Goal: Task Accomplishment & Management: Manage account settings

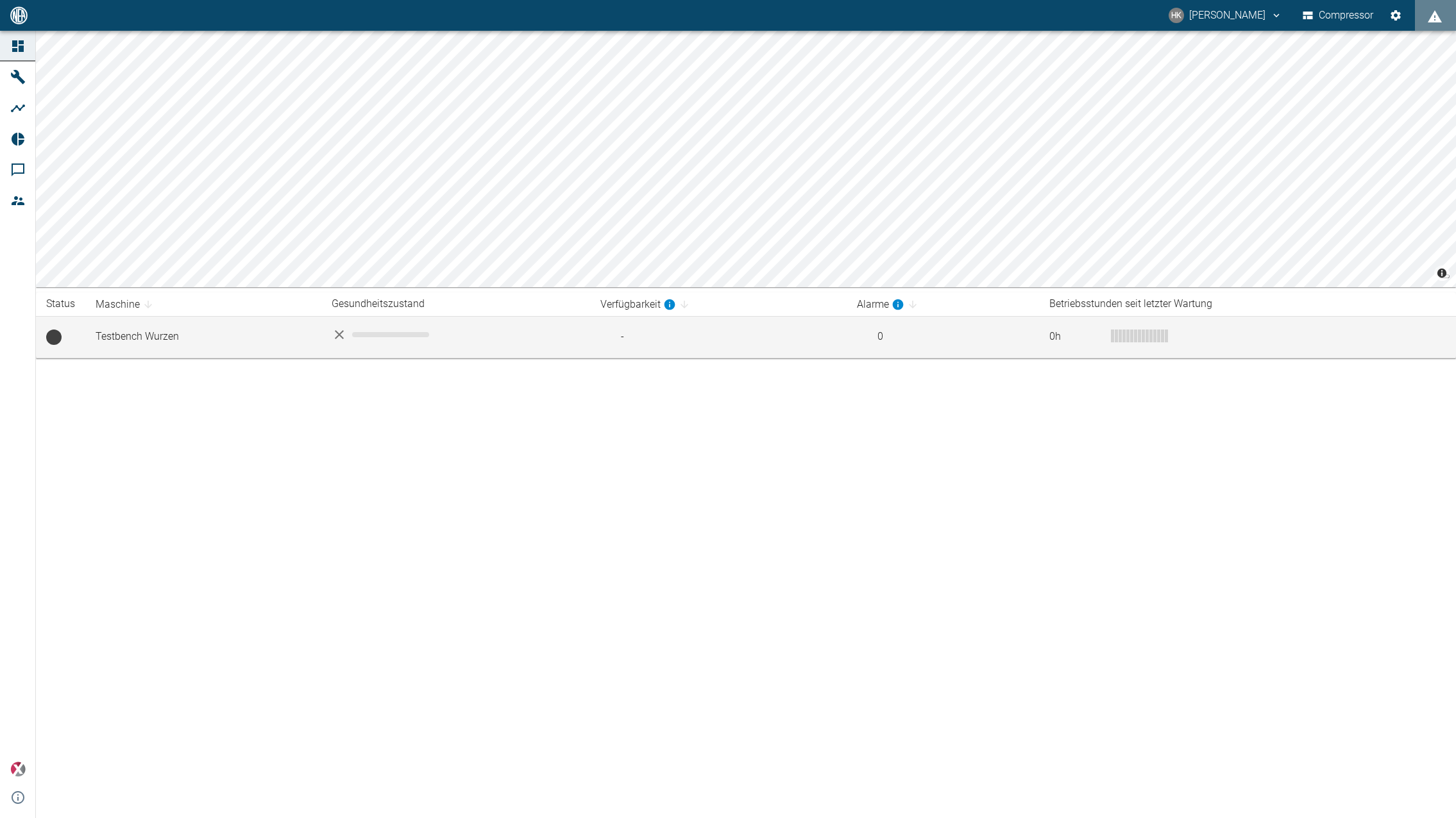
click at [173, 332] on td "Testbench Wurzen" at bounding box center [203, 336] width 236 height 41
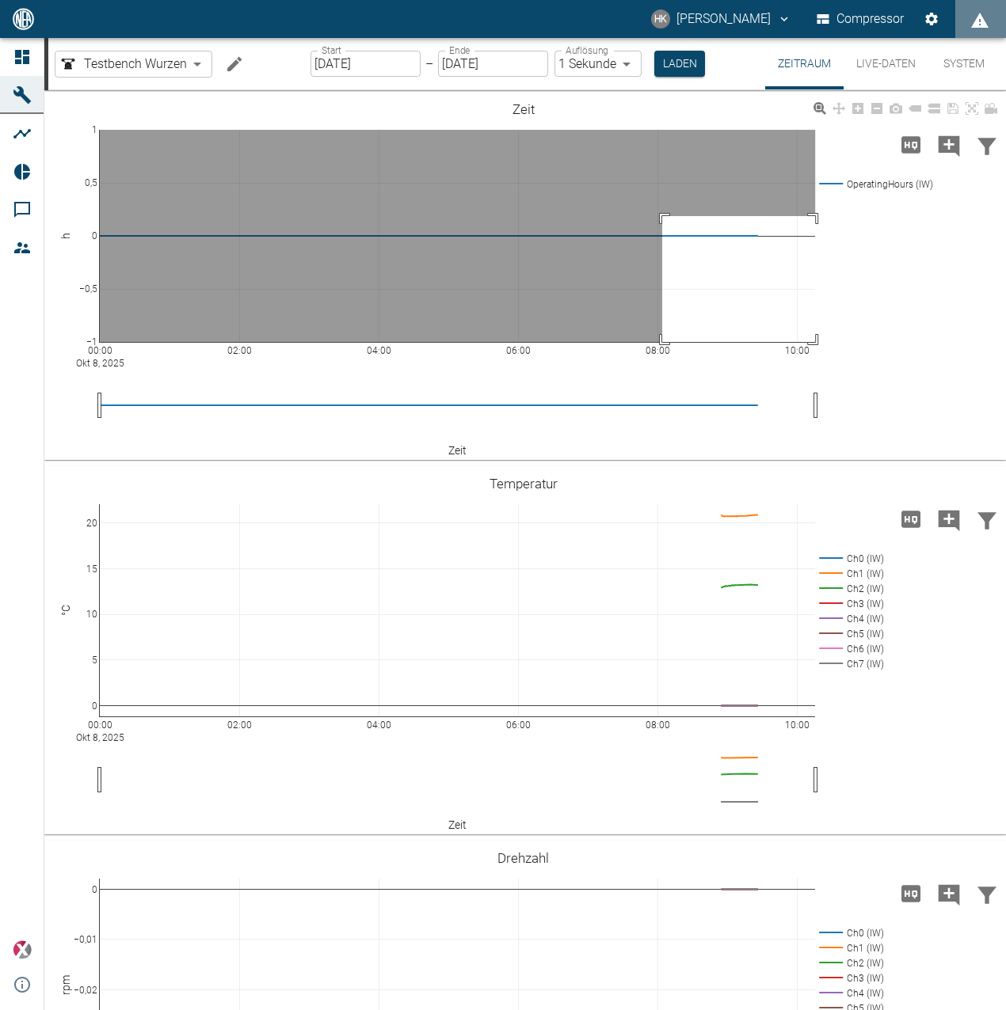
drag, startPoint x: 662, startPoint y: 216, endPoint x: 913, endPoint y: 384, distance: 302.0
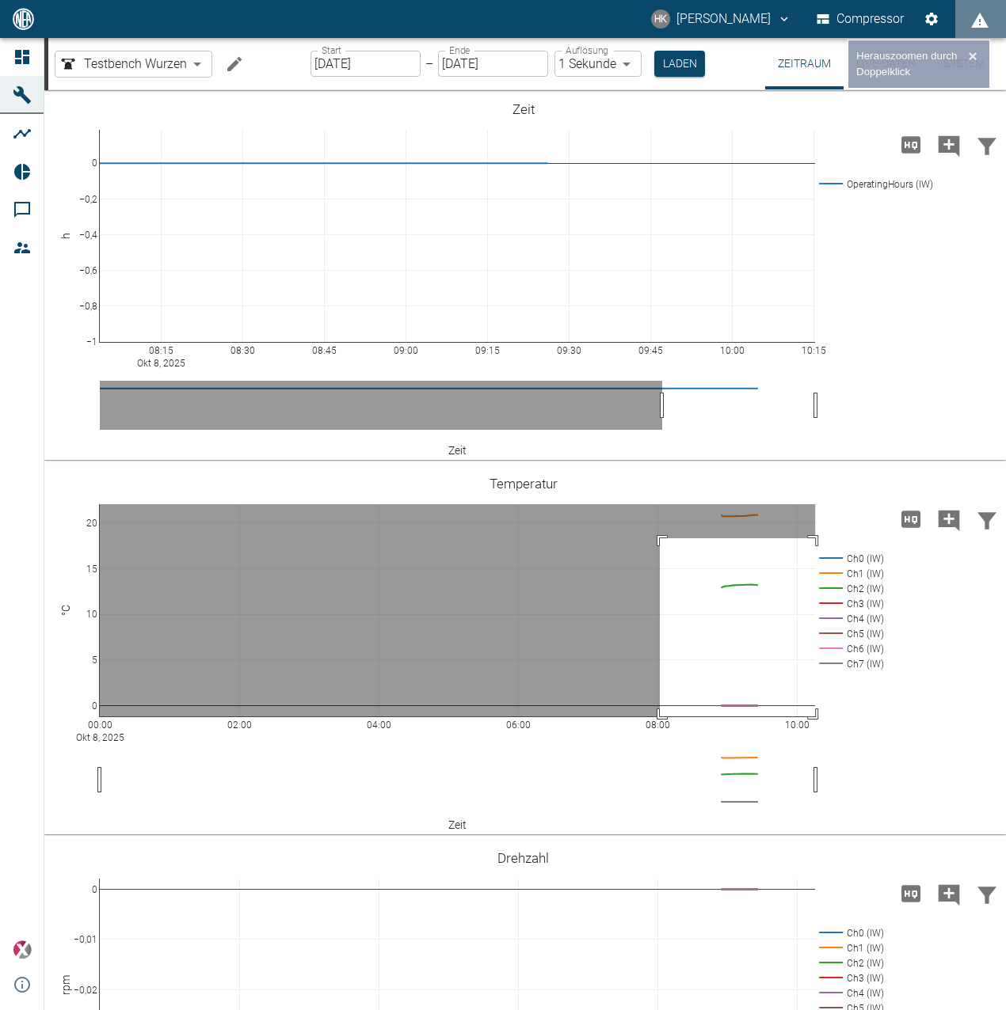
drag, startPoint x: 660, startPoint y: 538, endPoint x: 967, endPoint y: 802, distance: 404.9
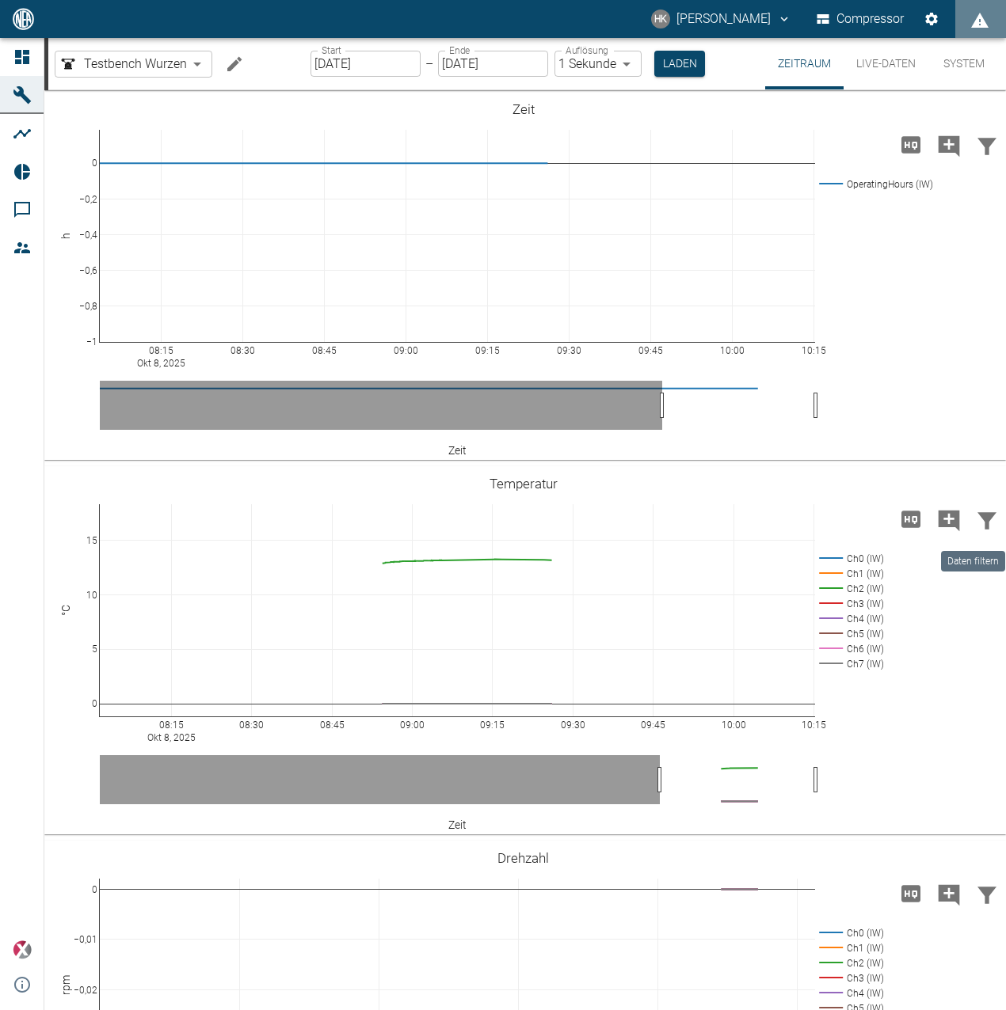
click at [990, 526] on icon "Daten filtern" at bounding box center [986, 520] width 25 height 25
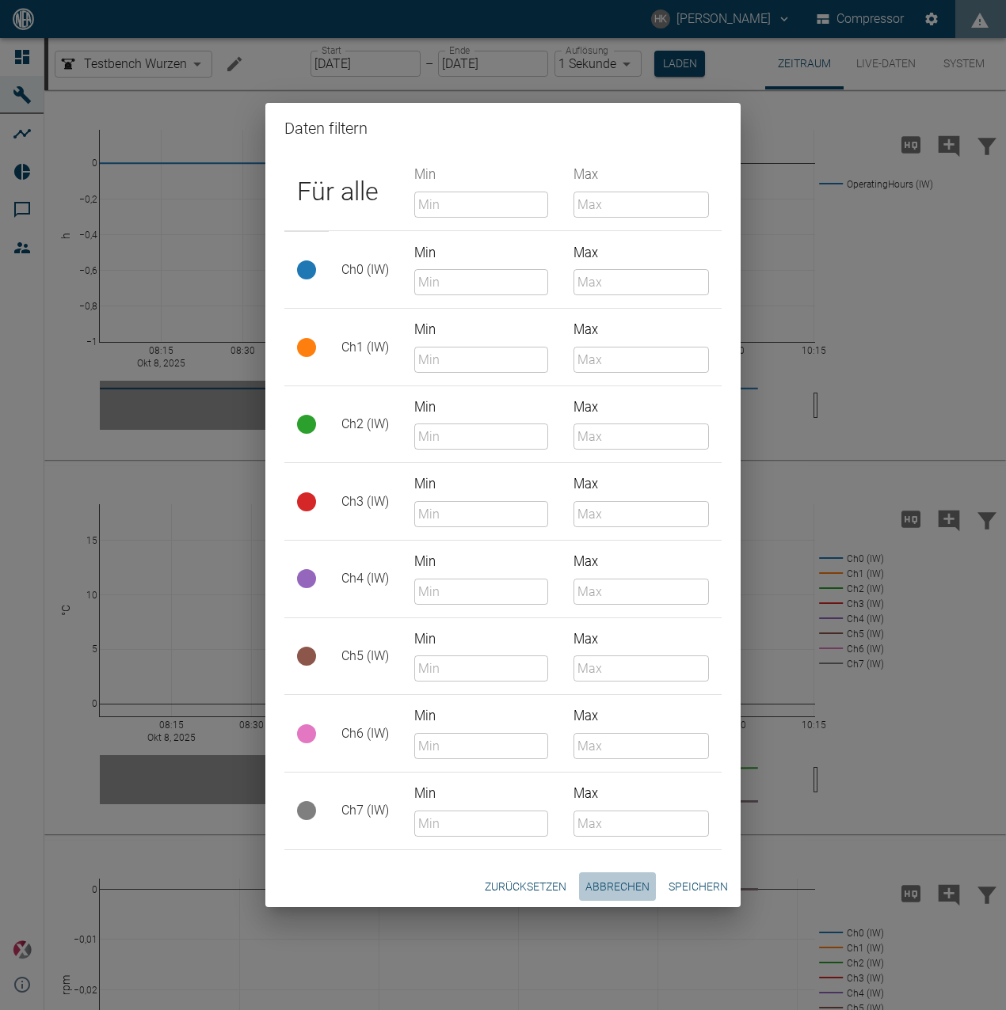
click at [637, 884] on button "Abbrechen" at bounding box center [617, 887] width 77 height 29
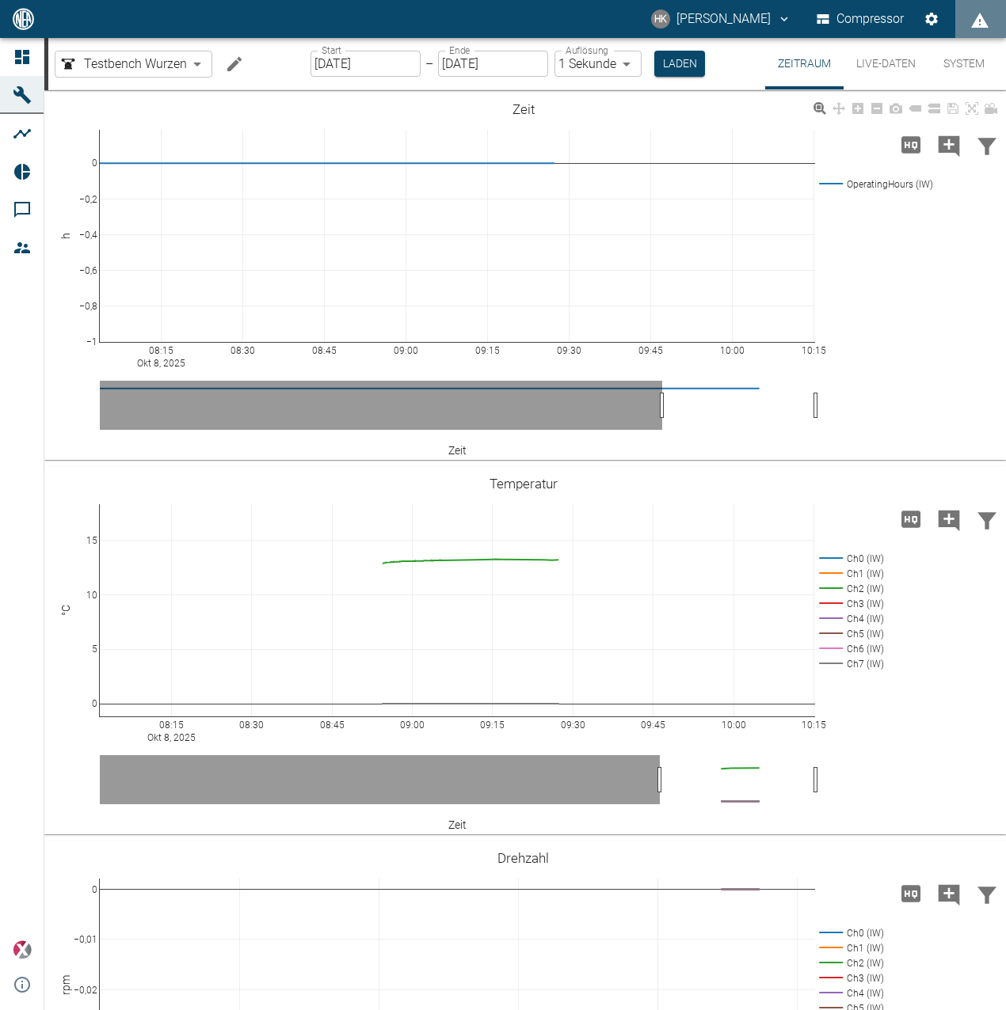
click at [941, 293] on div "08:15 [DATE] 08:30 08:45 09:00 09:15 09:30 09:45 10:00 10:15 −1 −0,8 −0,6 −0,4 …" at bounding box center [522, 276] width 957 height 356
click at [869, 67] on button "Live-Daten" at bounding box center [885, 63] width 85 height 51
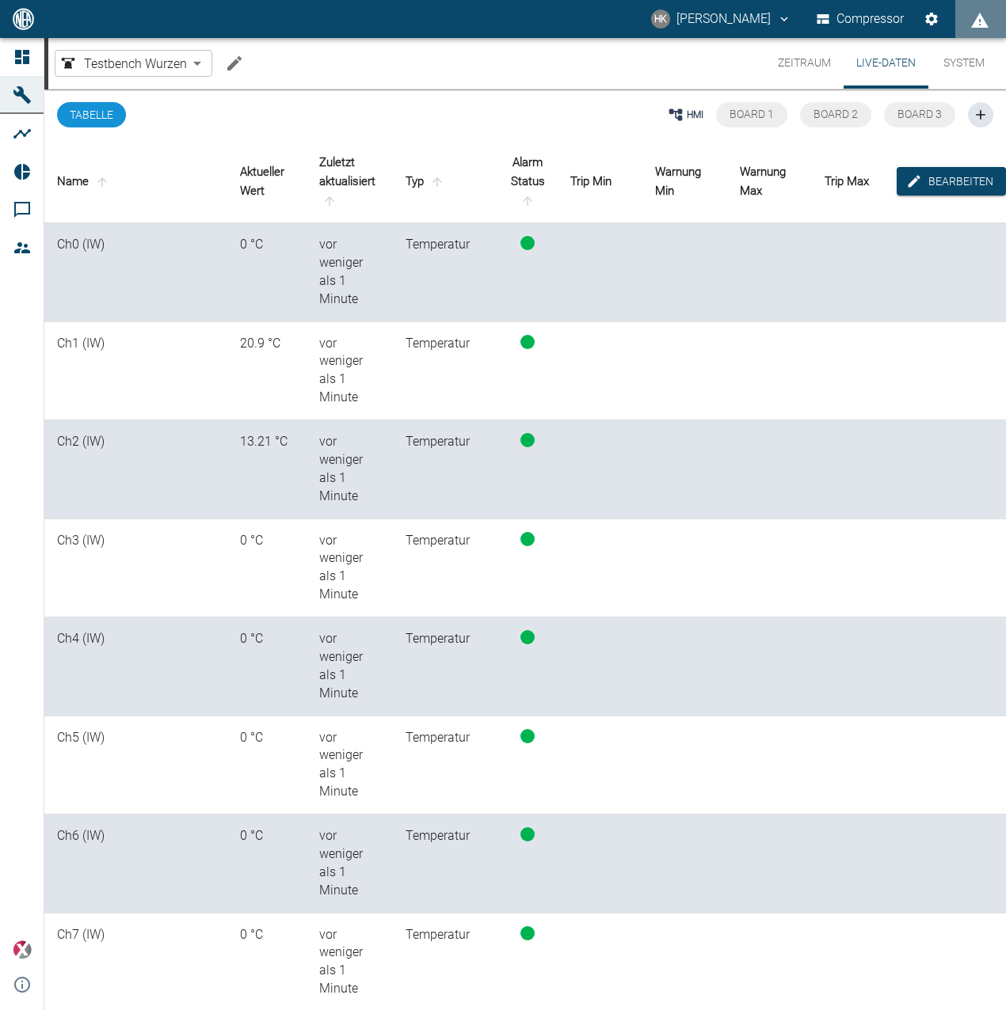
click at [805, 63] on button "Zeitraum" at bounding box center [804, 63] width 78 height 51
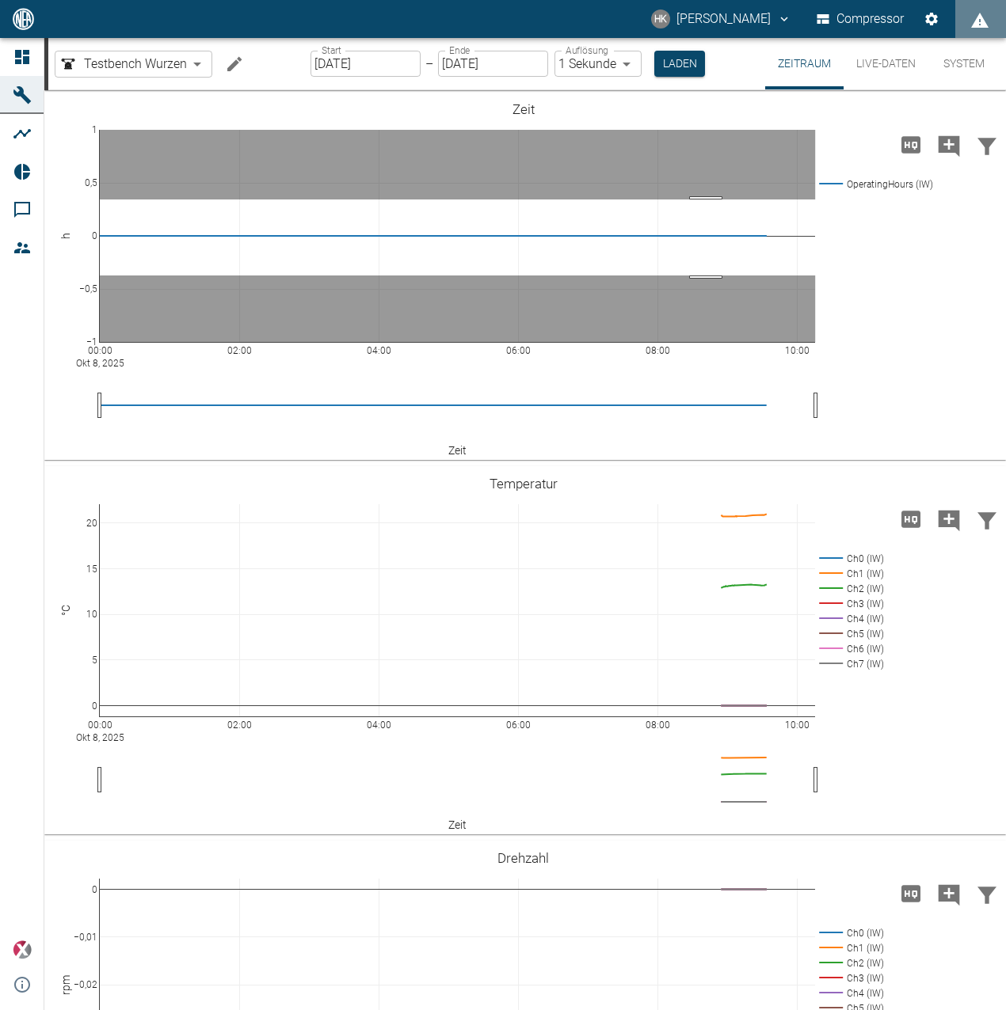
drag, startPoint x: 706, startPoint y: 200, endPoint x: 716, endPoint y: 275, distance: 75.9
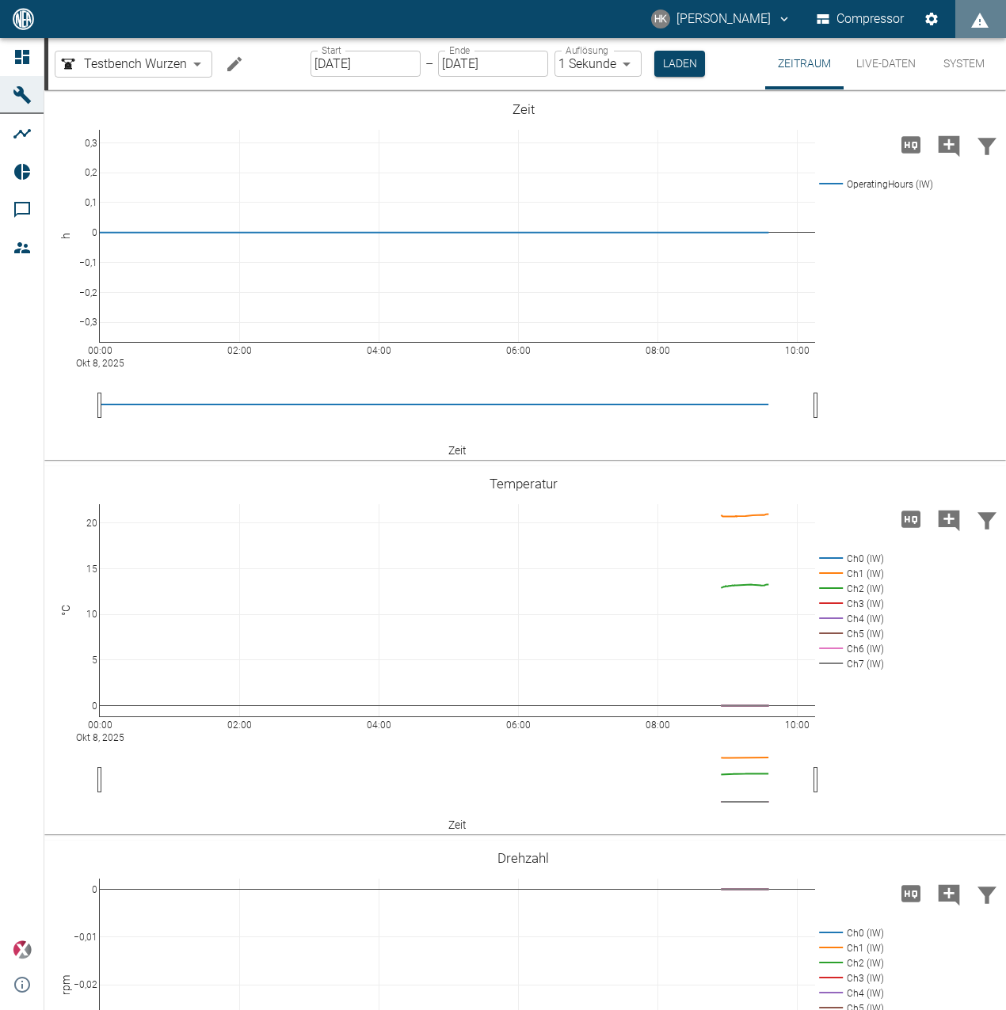
click at [966, 57] on button "System" at bounding box center [963, 63] width 71 height 51
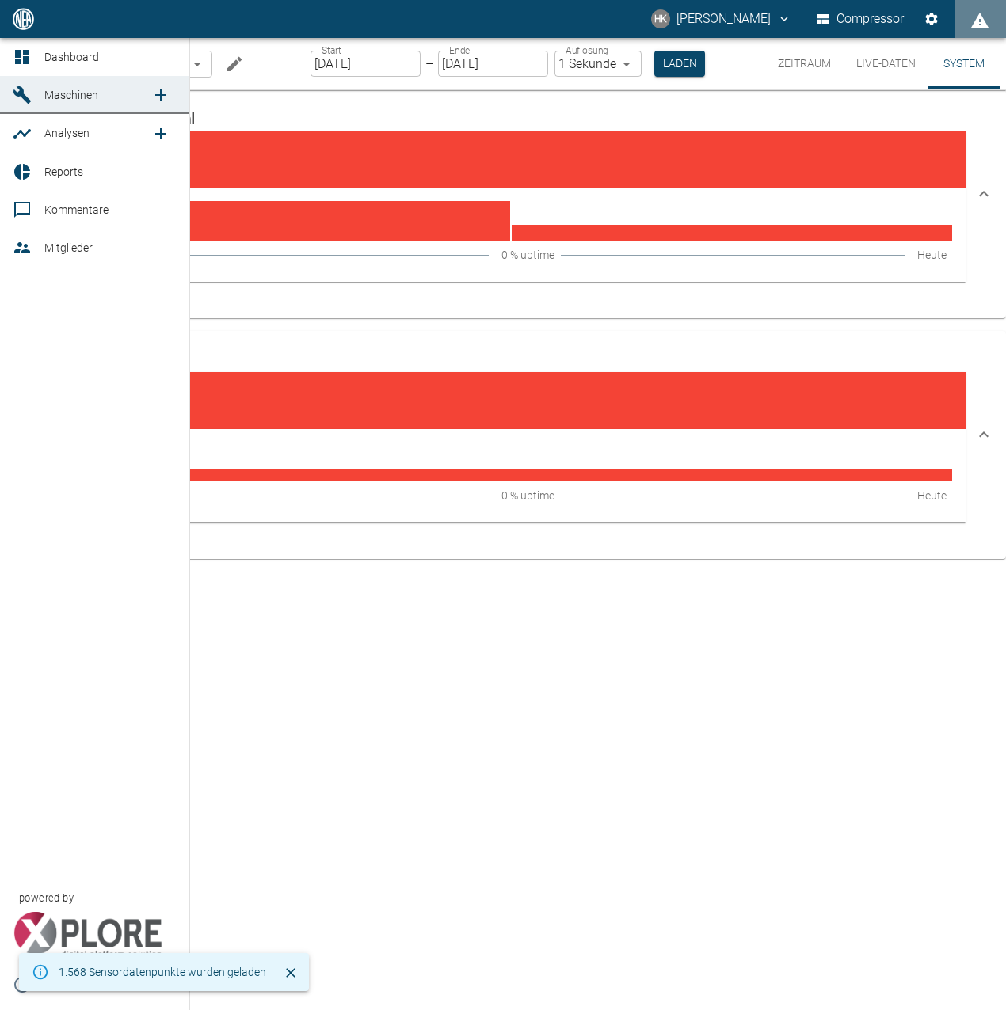
click at [27, 124] on icon at bounding box center [22, 133] width 19 height 19
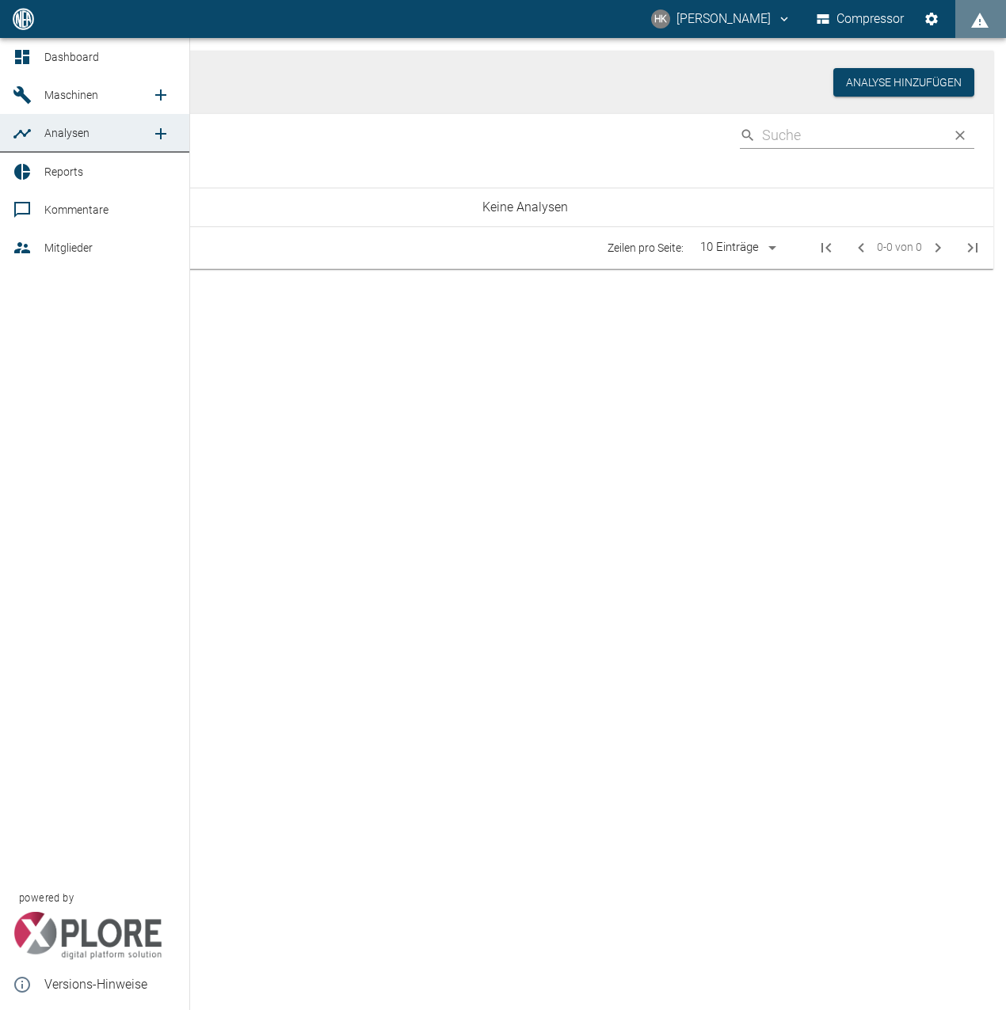
click at [50, 88] on span "Maschinen" at bounding box center [97, 95] width 107 height 19
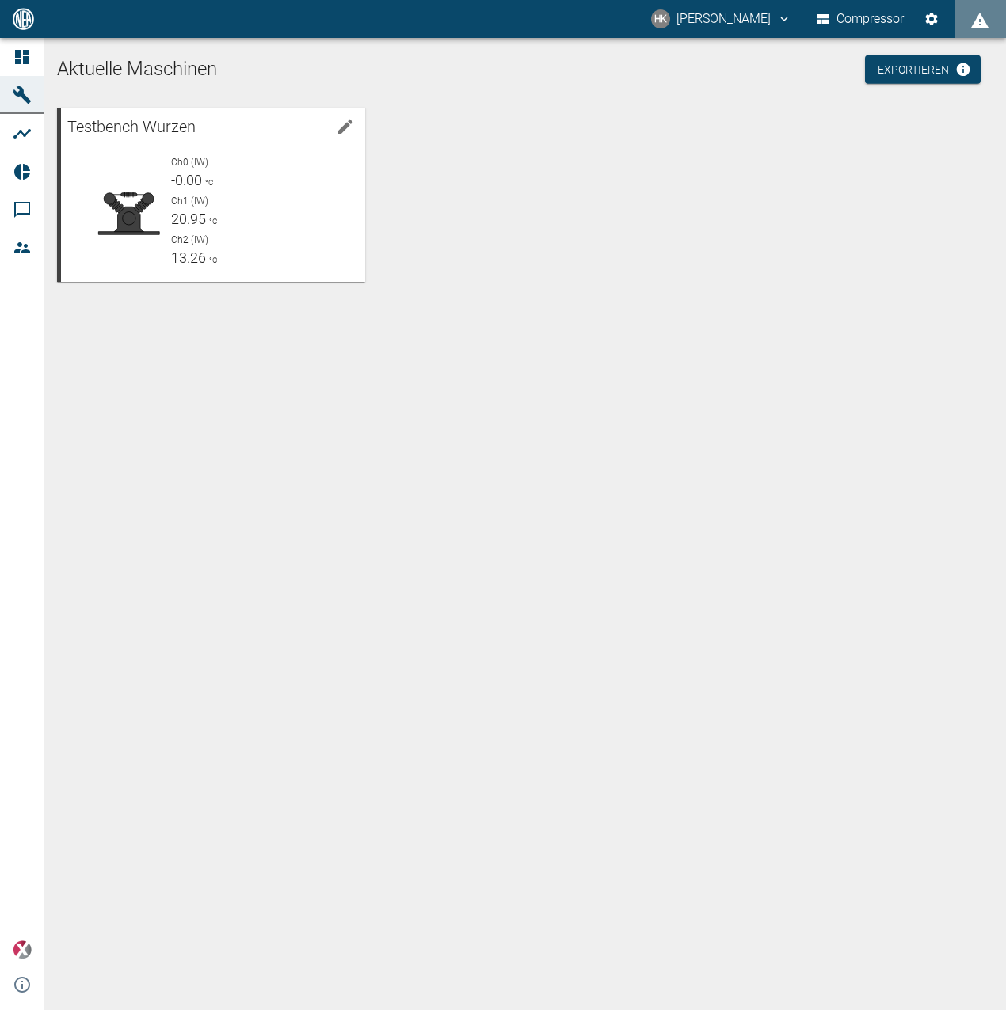
click at [603, 173] on div "Testbench Wurzen Ch0 (IW) -0.00 °C Ch1 (IW) 20.95 °C Ch2 (IW) 13.26 °C" at bounding box center [522, 191] width 942 height 181
click at [188, 215] on span "20.95" at bounding box center [188, 219] width 35 height 17
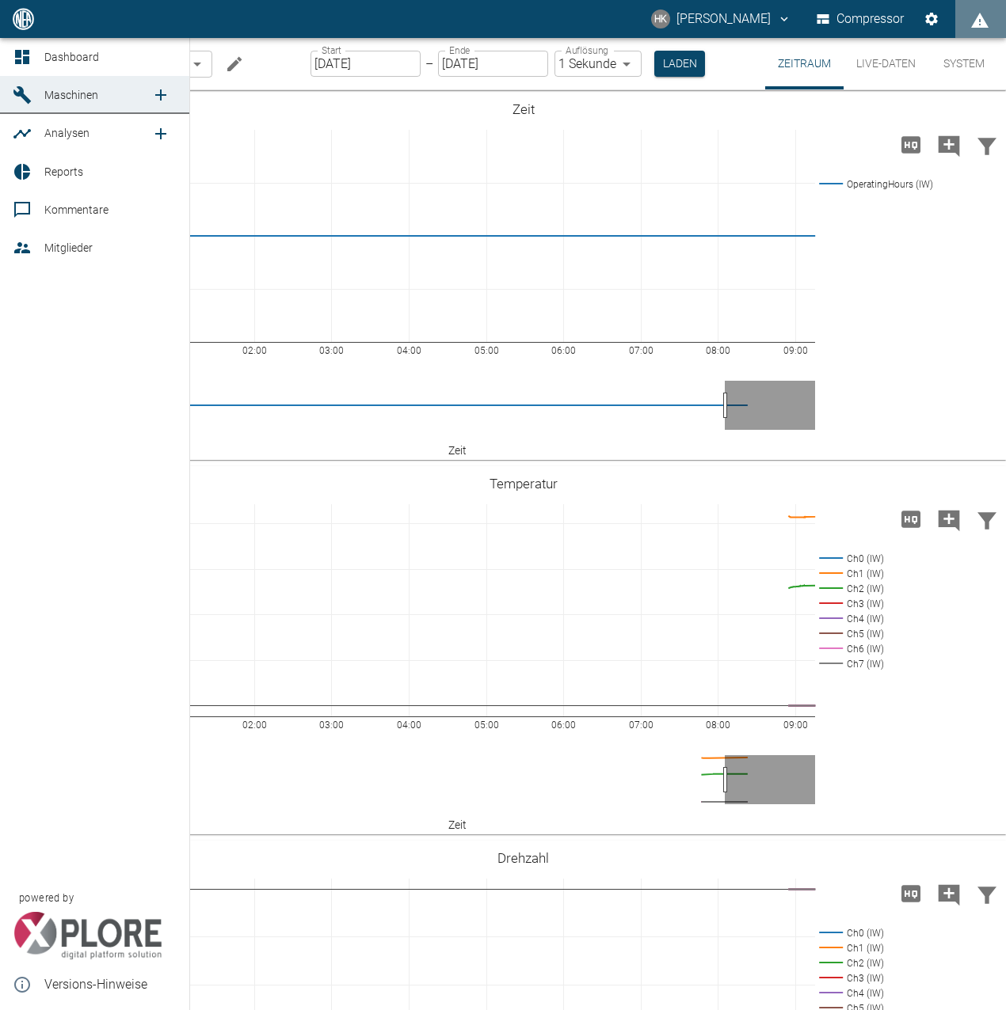
click at [36, 56] on link "Dashboard" at bounding box center [94, 57] width 189 height 38
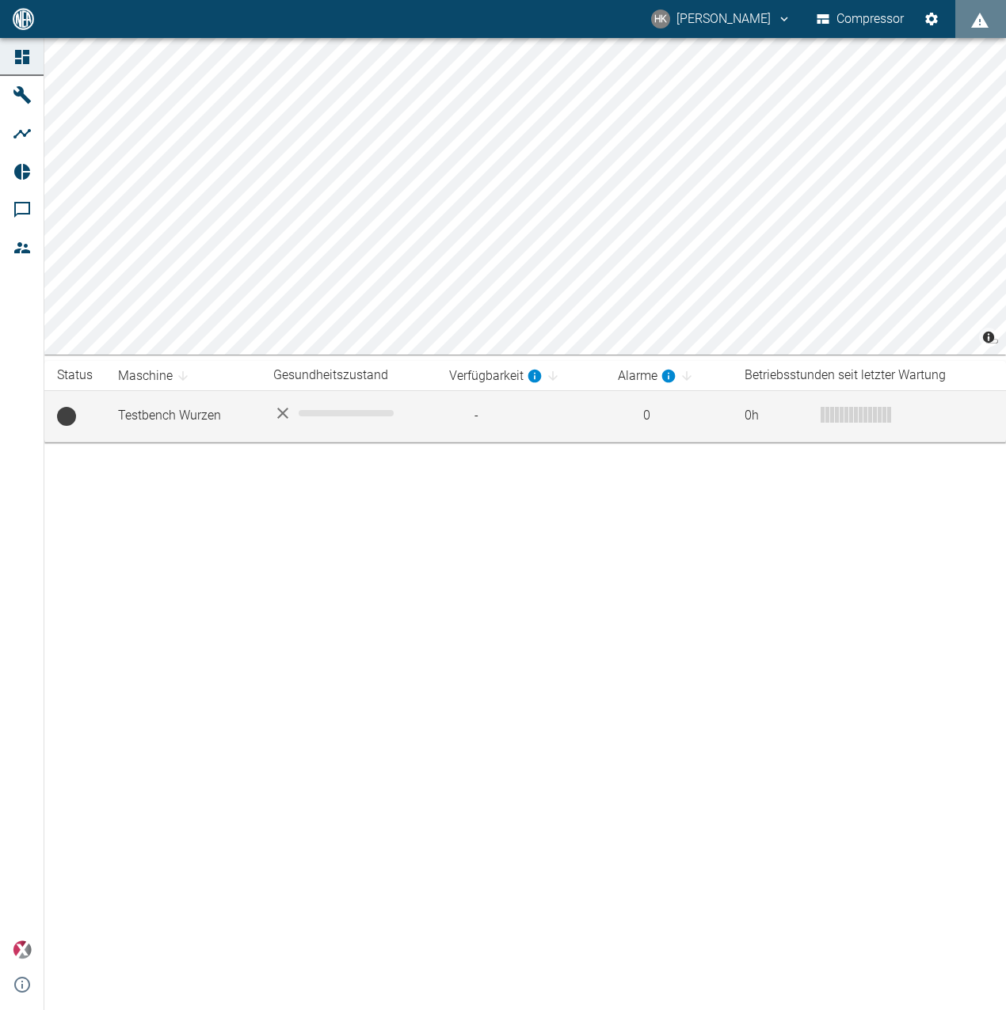
click at [466, 405] on td "-" at bounding box center [520, 415] width 169 height 51
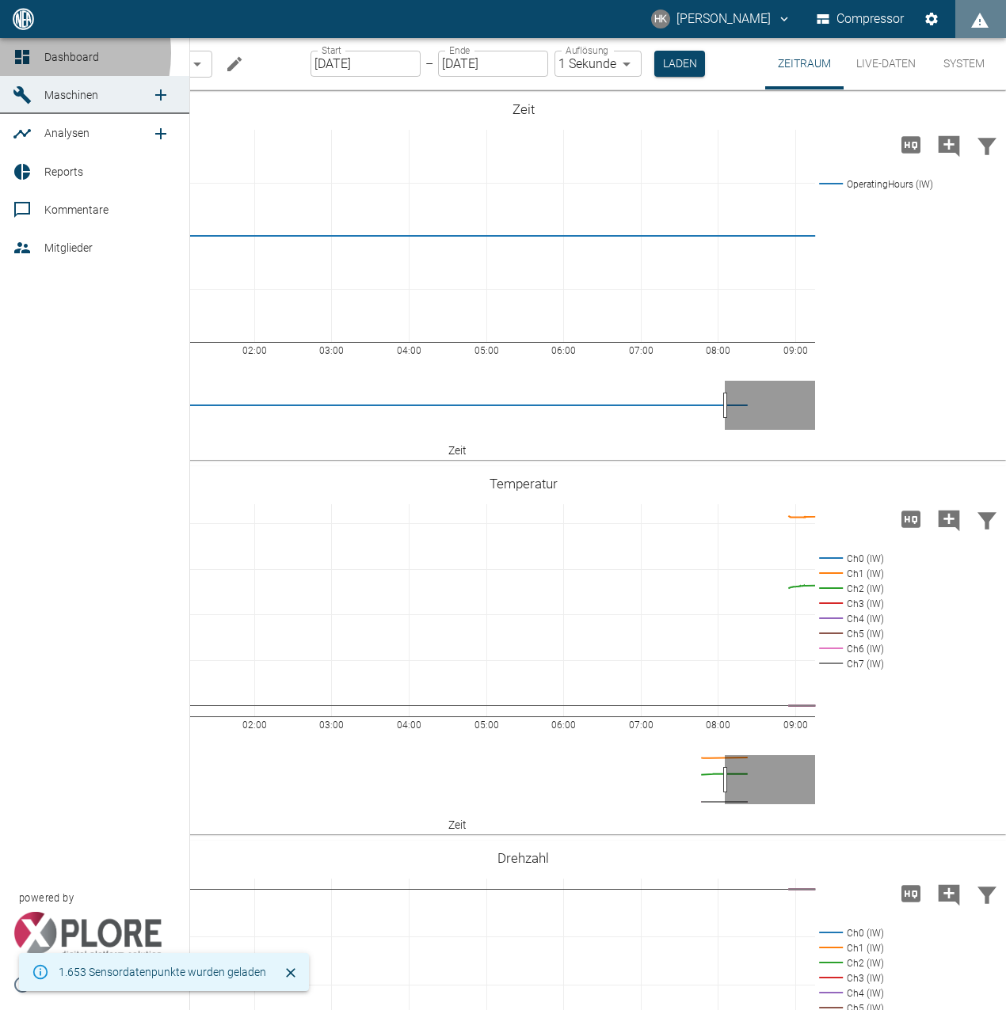
click at [33, 53] on div at bounding box center [25, 57] width 24 height 19
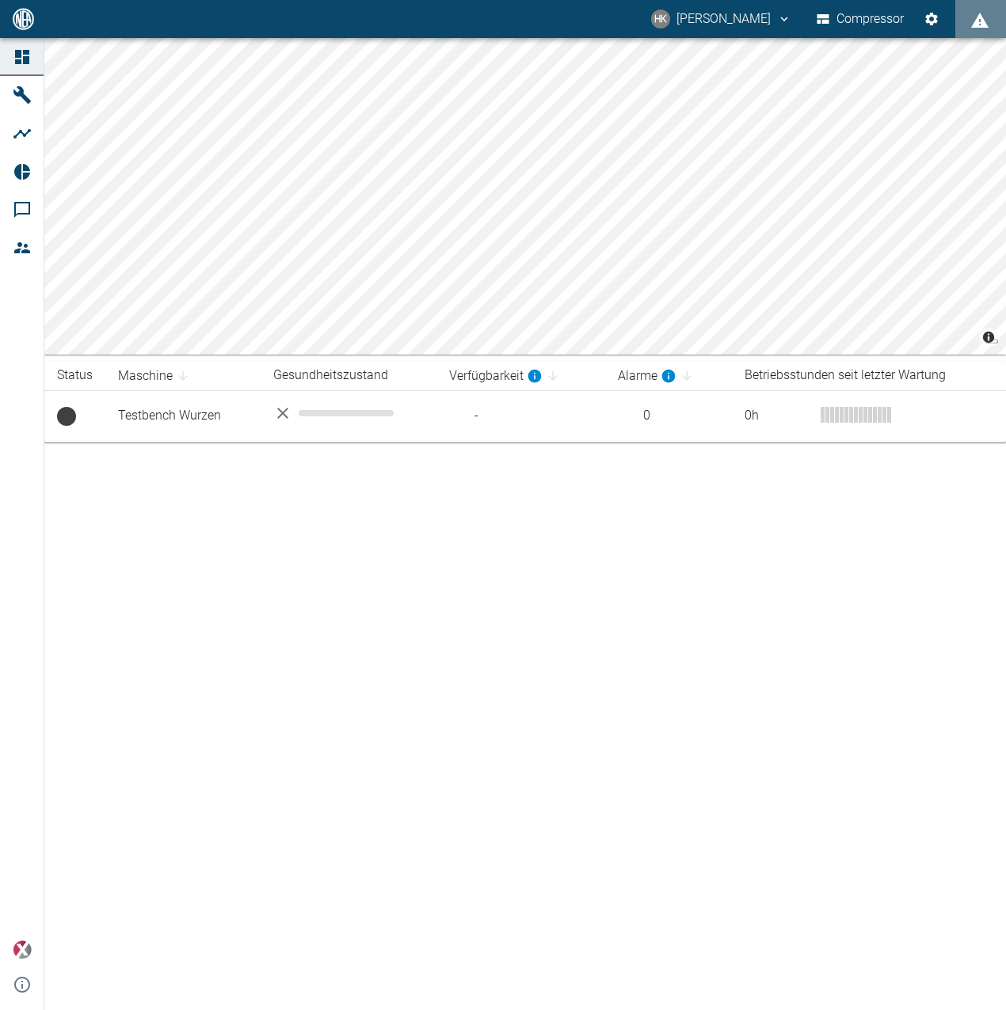
drag, startPoint x: 341, startPoint y: 707, endPoint x: 842, endPoint y: 616, distance: 508.6
click at [842, 616] on div "© Carto © OpenStreetMap contributors Status Maschine Gesundheitszustand Verfügb…" at bounding box center [503, 524] width 1006 height 972
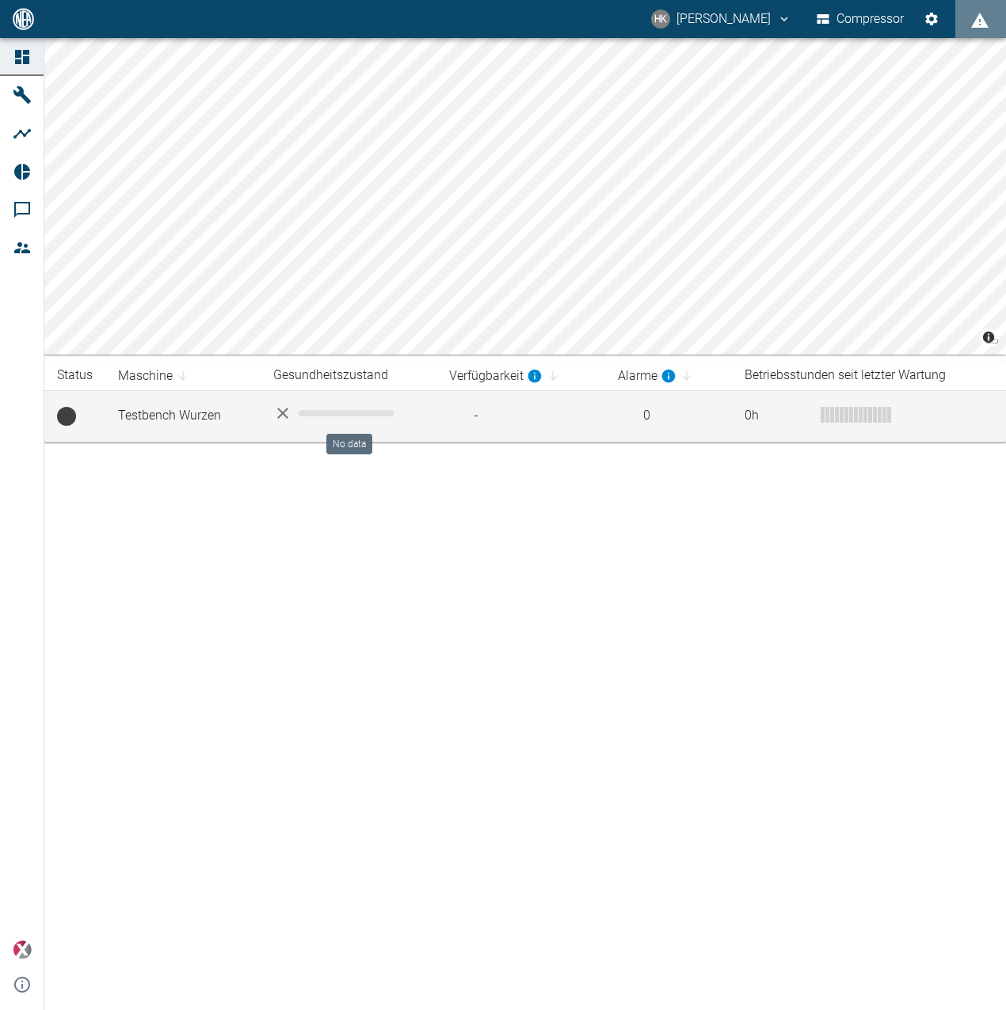
click at [356, 413] on span "No data" at bounding box center [346, 413] width 95 height 6
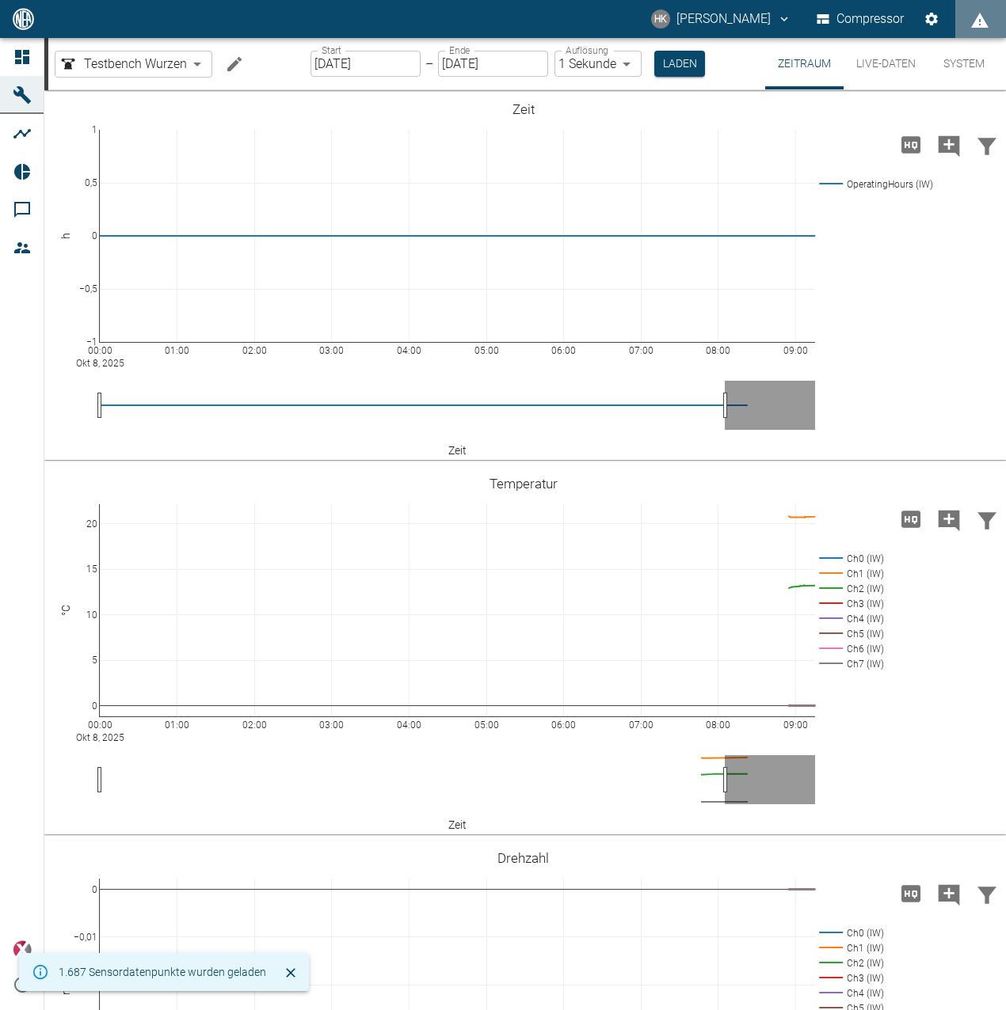
click at [904, 61] on button "Live-Daten" at bounding box center [885, 63] width 85 height 51
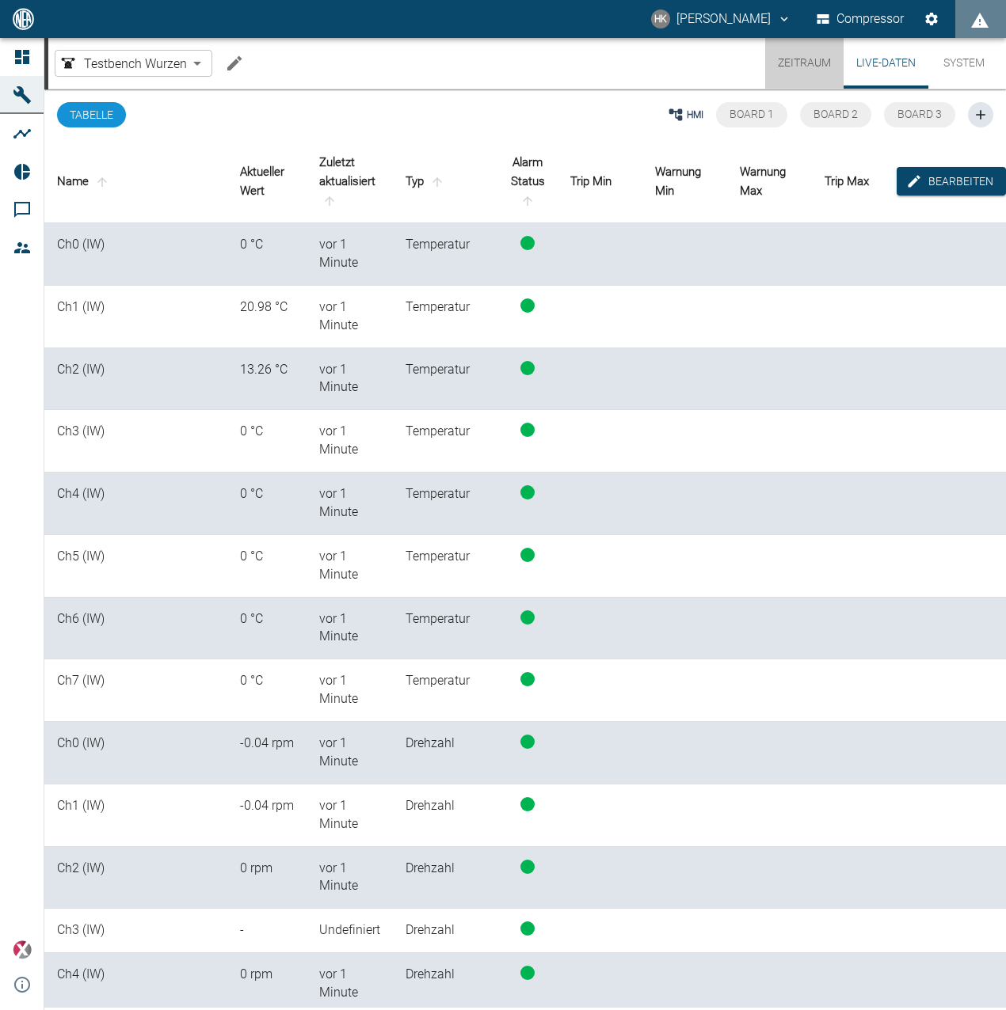
click at [823, 56] on button "Zeitraum" at bounding box center [804, 63] width 78 height 51
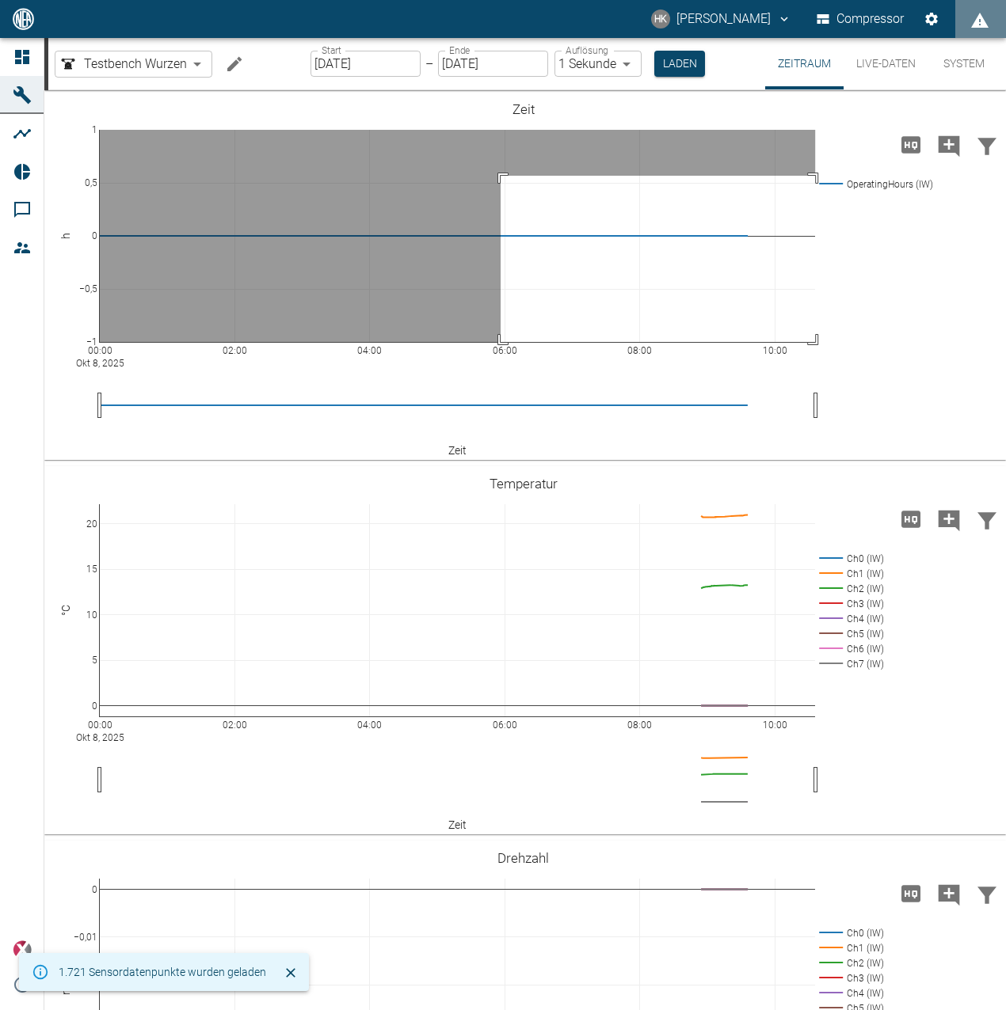
drag, startPoint x: 500, startPoint y: 176, endPoint x: 888, endPoint y: 401, distance: 448.8
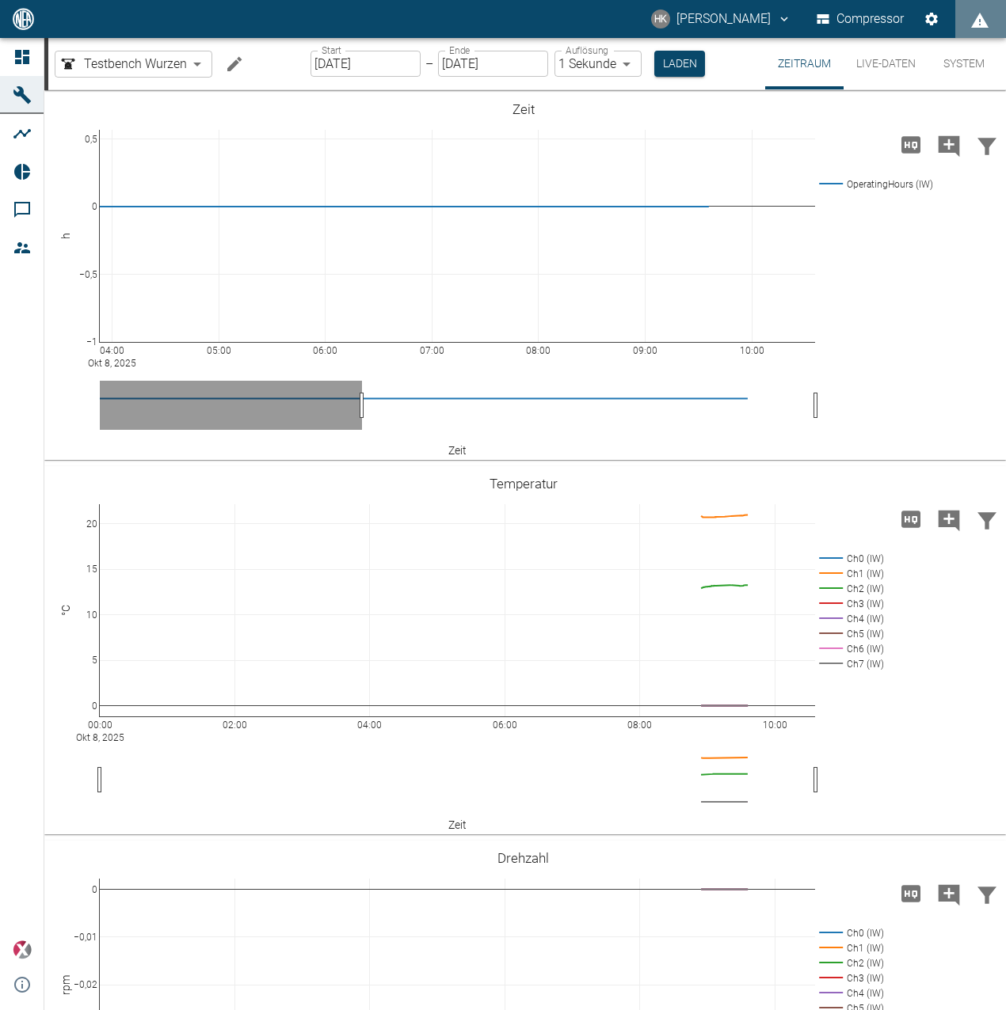
drag, startPoint x: 504, startPoint y: 405, endPoint x: 366, endPoint y: 421, distance: 139.5
click at [981, 116] on link at bounding box center [990, 109] width 19 height 18
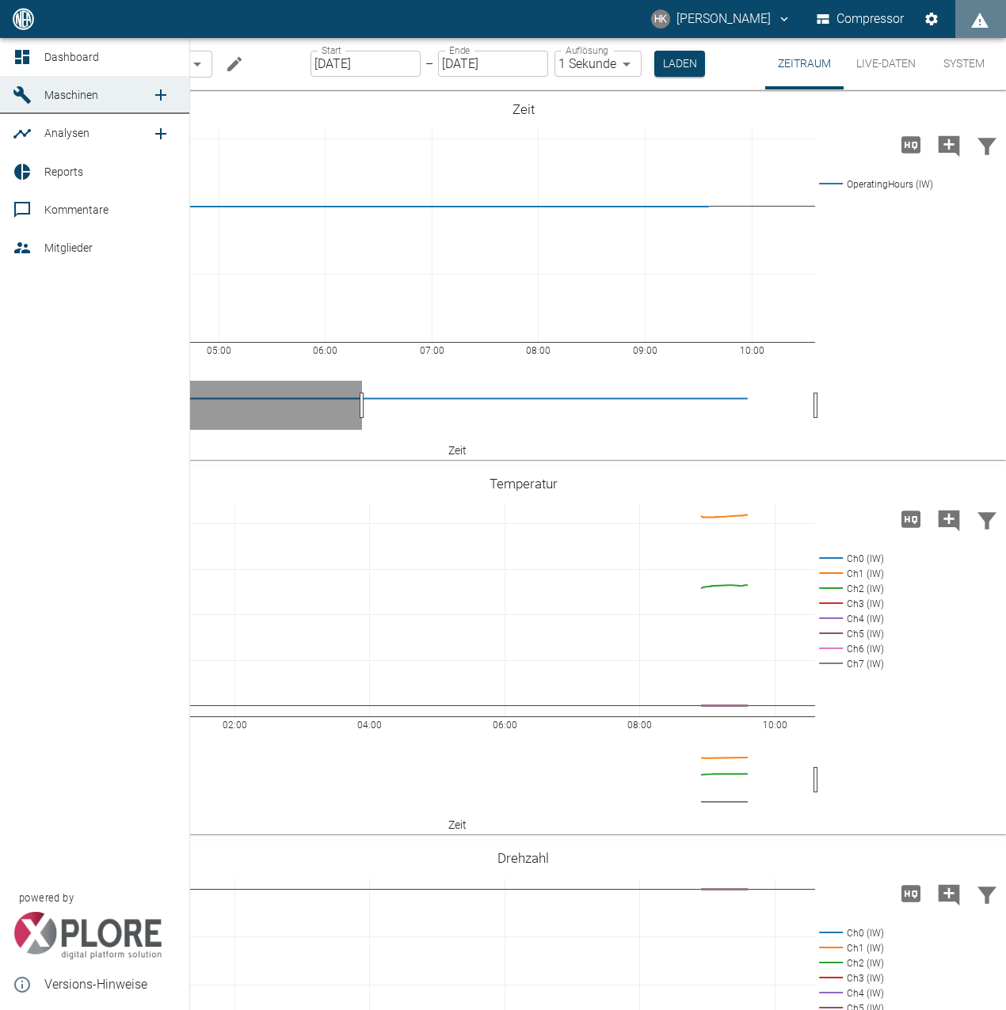
click at [41, 170] on link "Reports" at bounding box center [94, 172] width 189 height 38
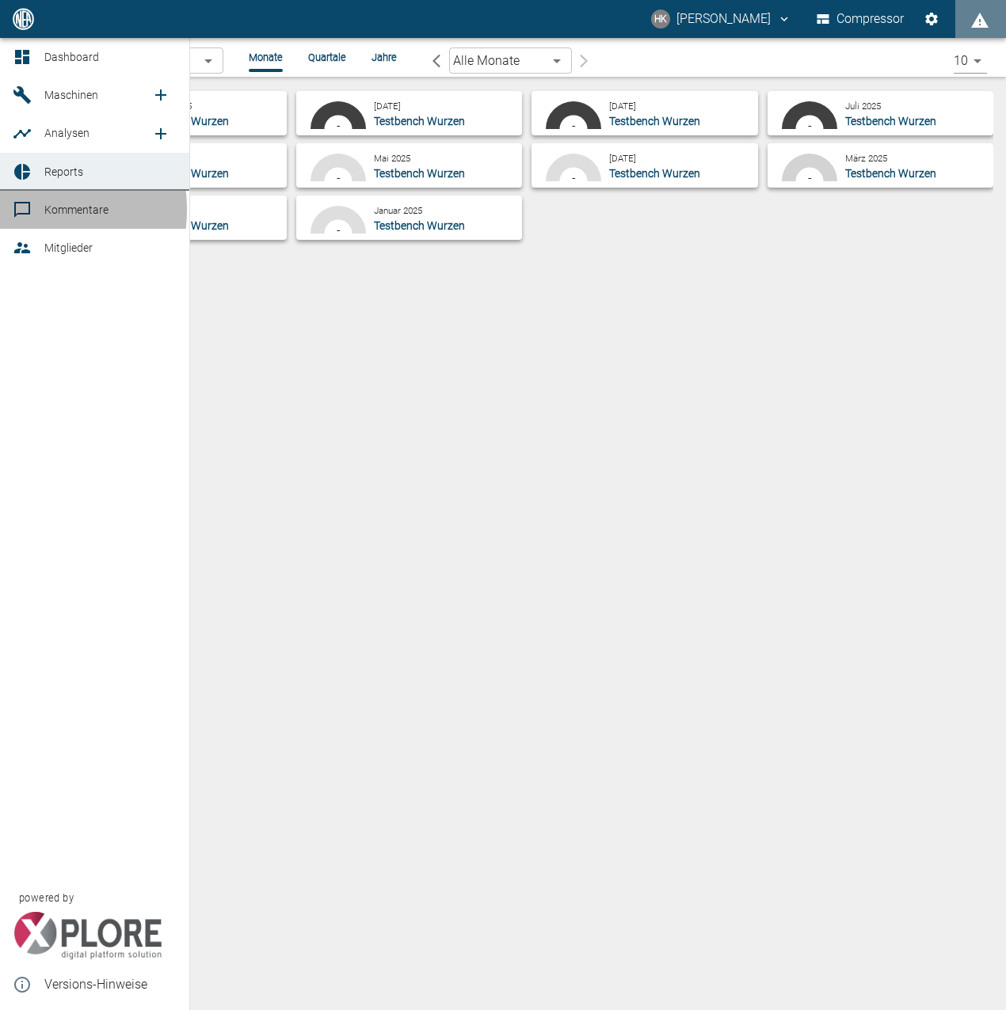
click at [12, 210] on link "Kommentare" at bounding box center [94, 210] width 189 height 38
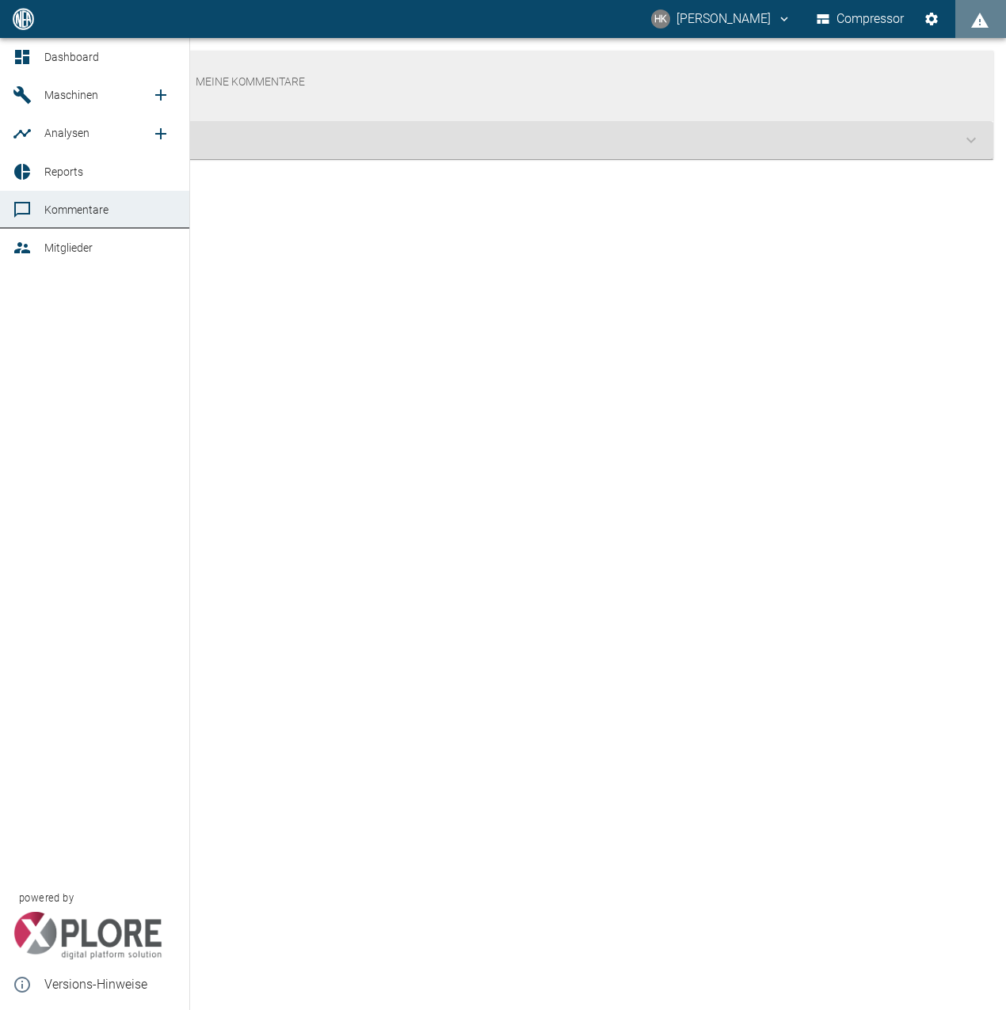
click at [82, 253] on span "Mitglieder" at bounding box center [68, 248] width 48 height 13
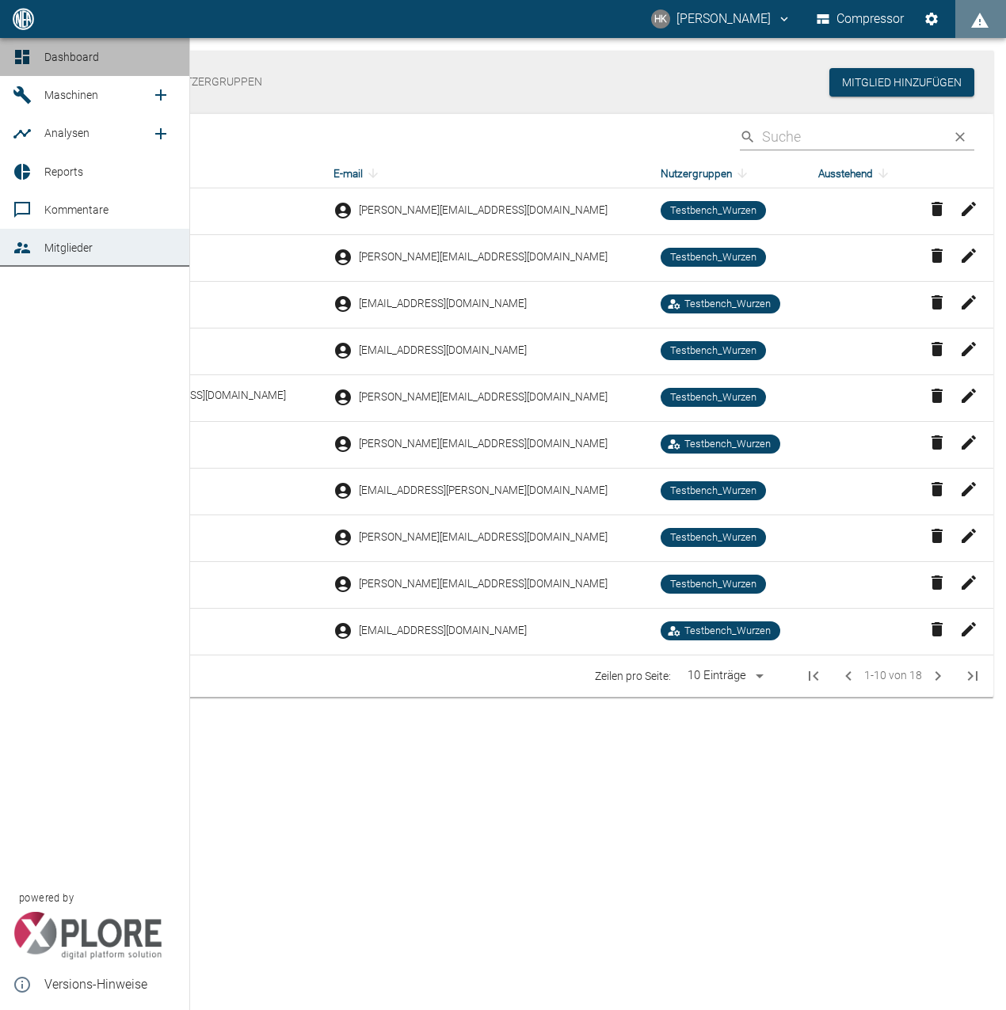
click at [32, 64] on div at bounding box center [25, 57] width 24 height 19
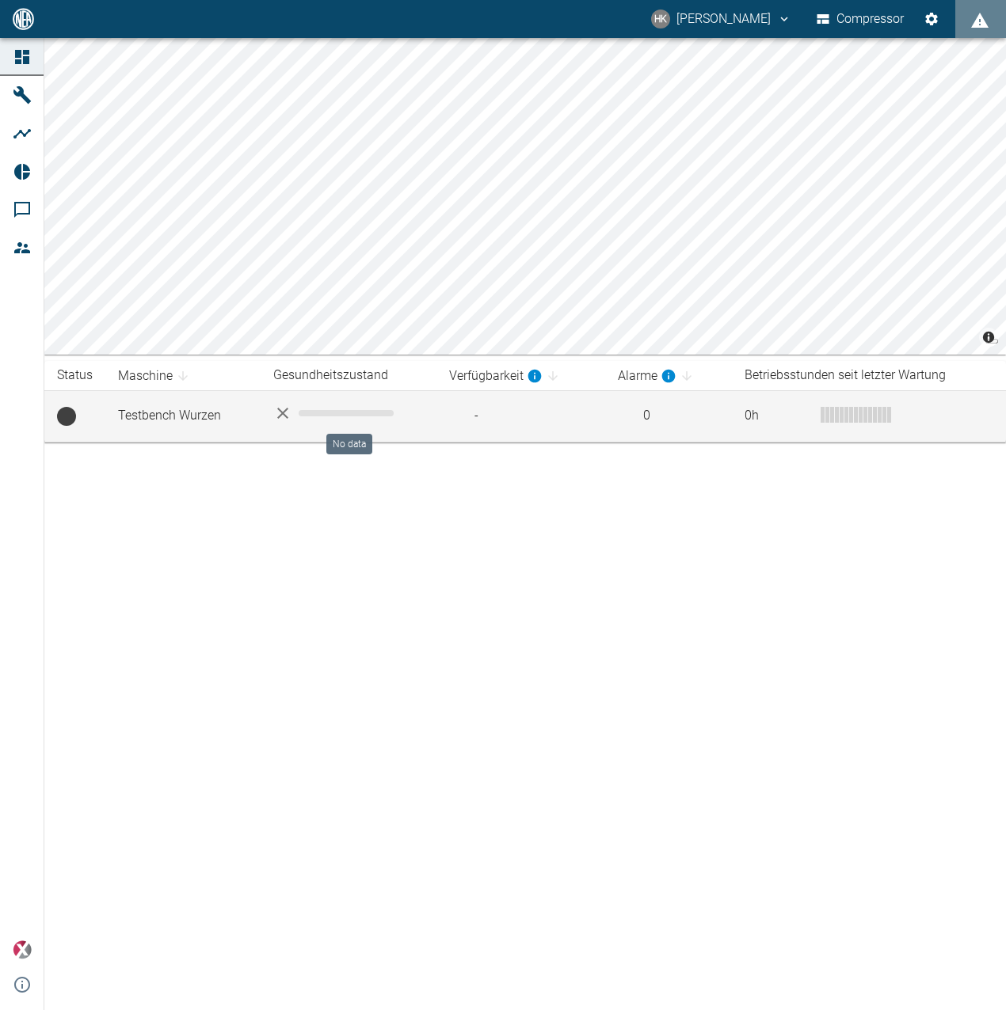
click at [291, 415] on icon "No data" at bounding box center [282, 413] width 19 height 19
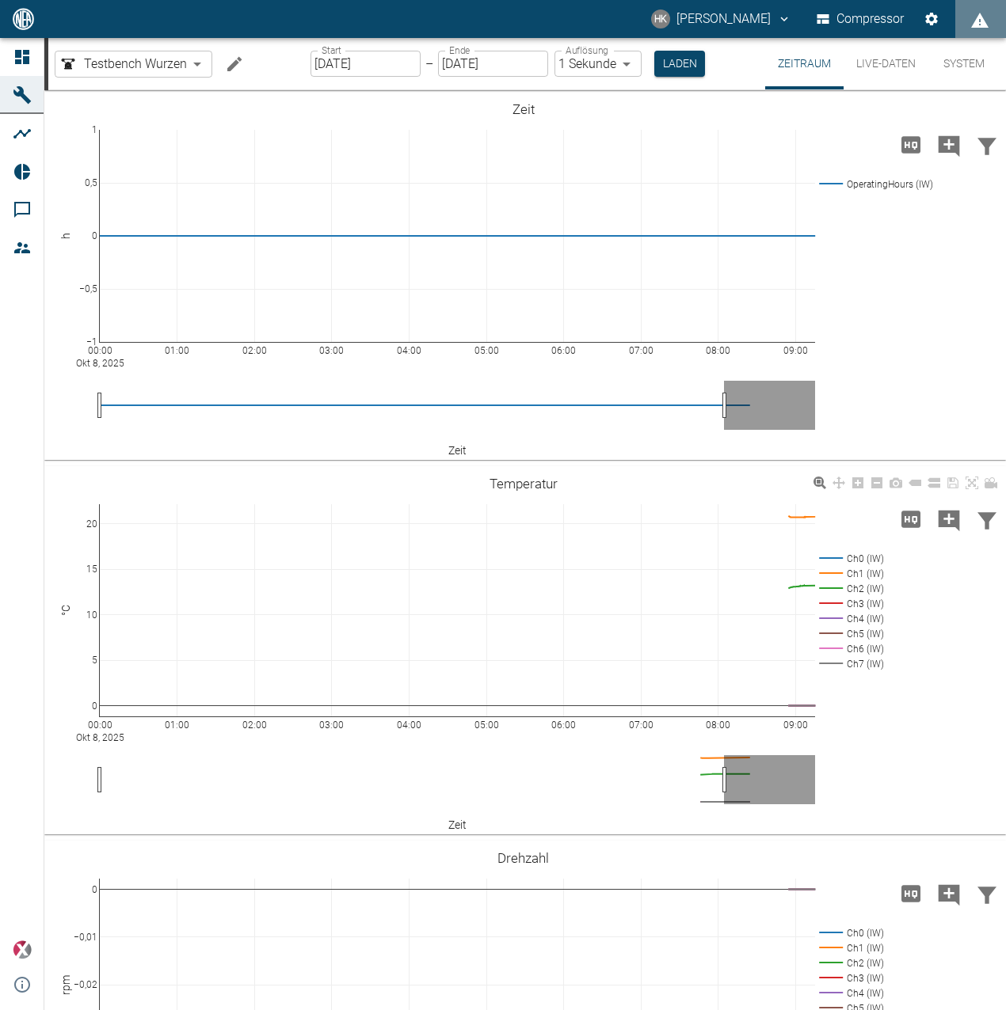
click at [858, 553] on rect at bounding box center [849, 558] width 68 height 15
click at [858, 561] on rect at bounding box center [849, 558] width 68 height 15
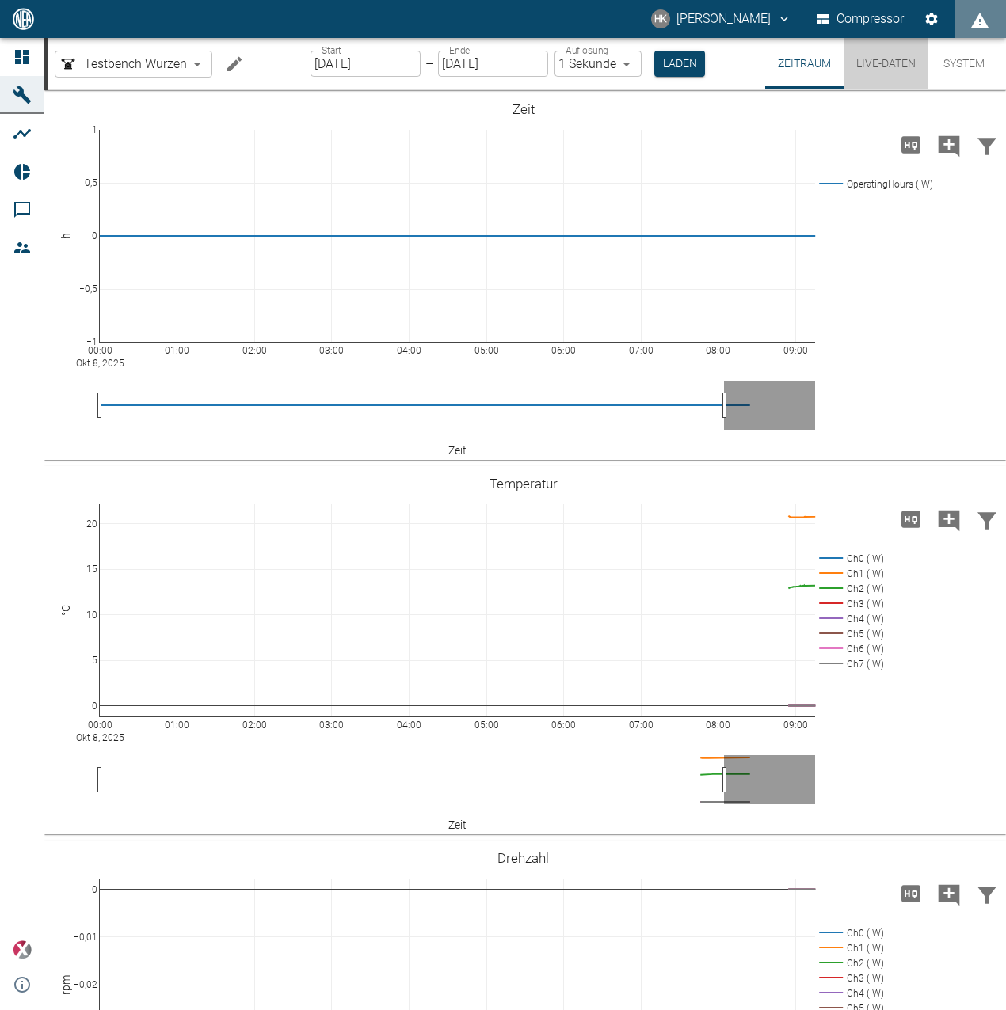
click at [866, 71] on button "Live-Daten" at bounding box center [885, 63] width 85 height 51
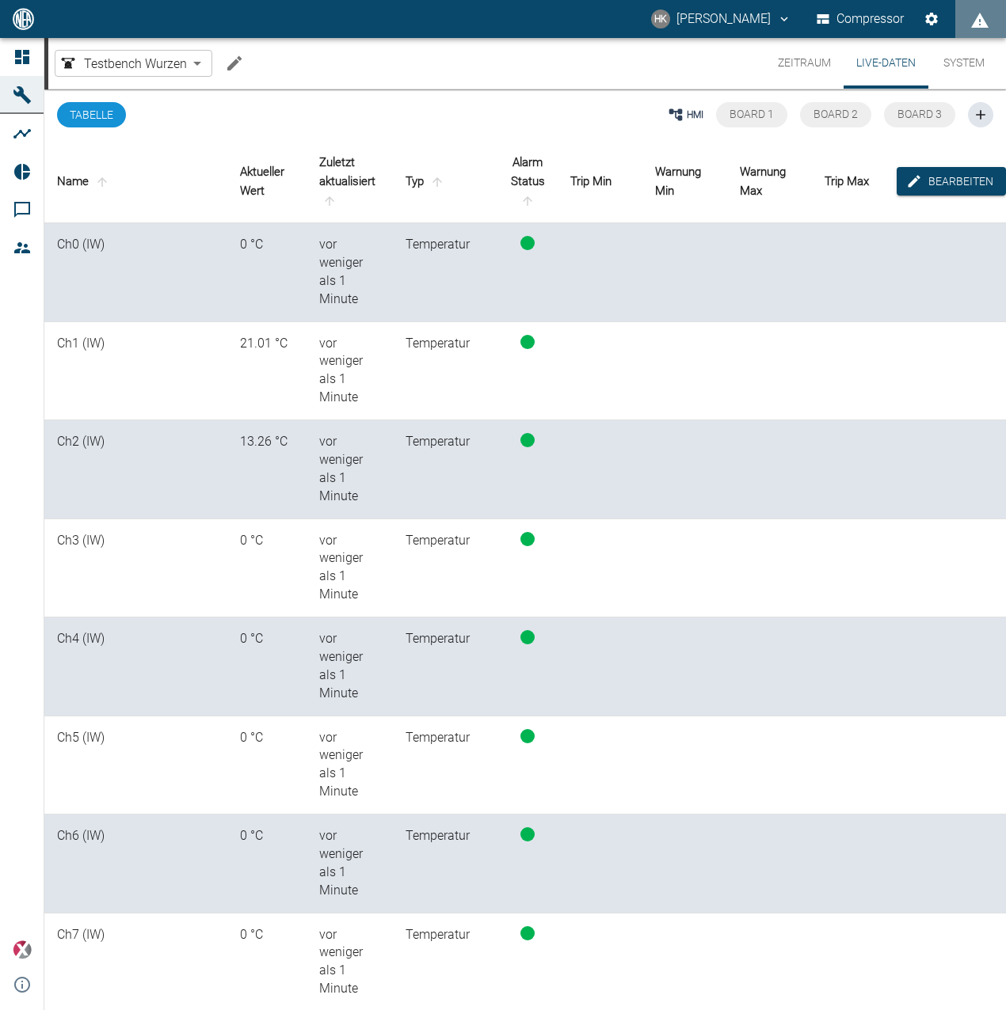
click at [565, 289] on td at bounding box center [599, 272] width 85 height 99
click at [953, 174] on button "Bearbeiten" at bounding box center [950, 181] width 109 height 29
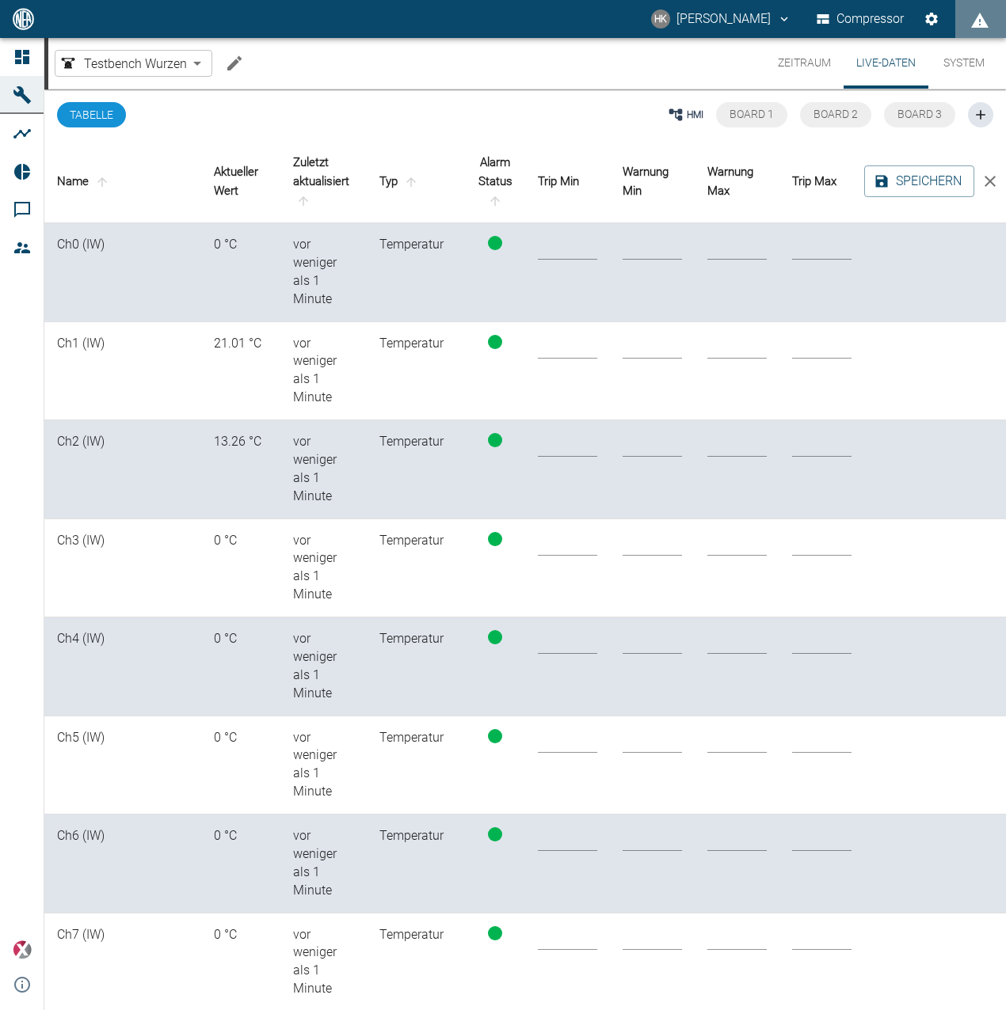
click at [75, 250] on td "Ch0 (IW)" at bounding box center [122, 272] width 157 height 99
click at [120, 120] on button "Tabelle" at bounding box center [91, 114] width 69 height 25
click at [828, 67] on button "Zeitraum" at bounding box center [804, 63] width 78 height 51
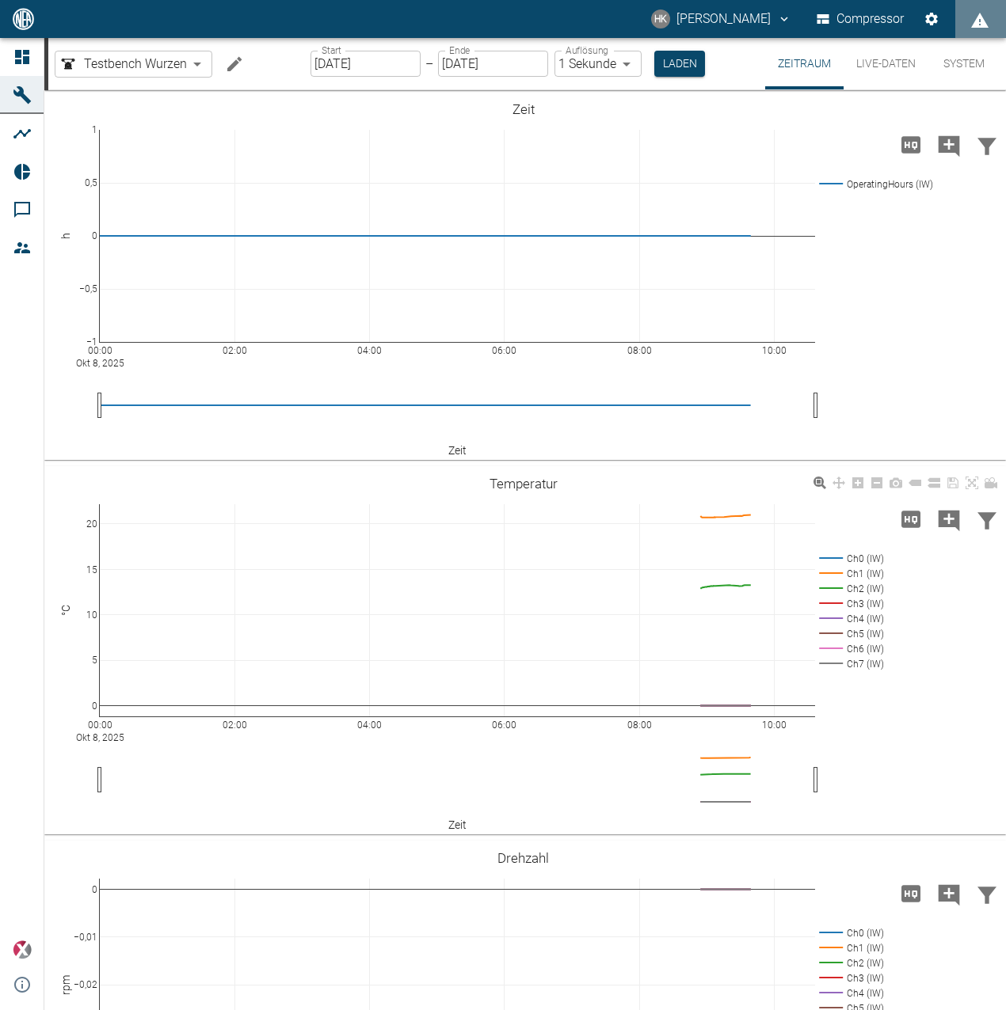
drag, startPoint x: 854, startPoint y: 559, endPoint x: 880, endPoint y: 559, distance: 26.9
click at [880, 559] on rect at bounding box center [849, 558] width 68 height 15
click at [870, 559] on rect at bounding box center [849, 558] width 68 height 15
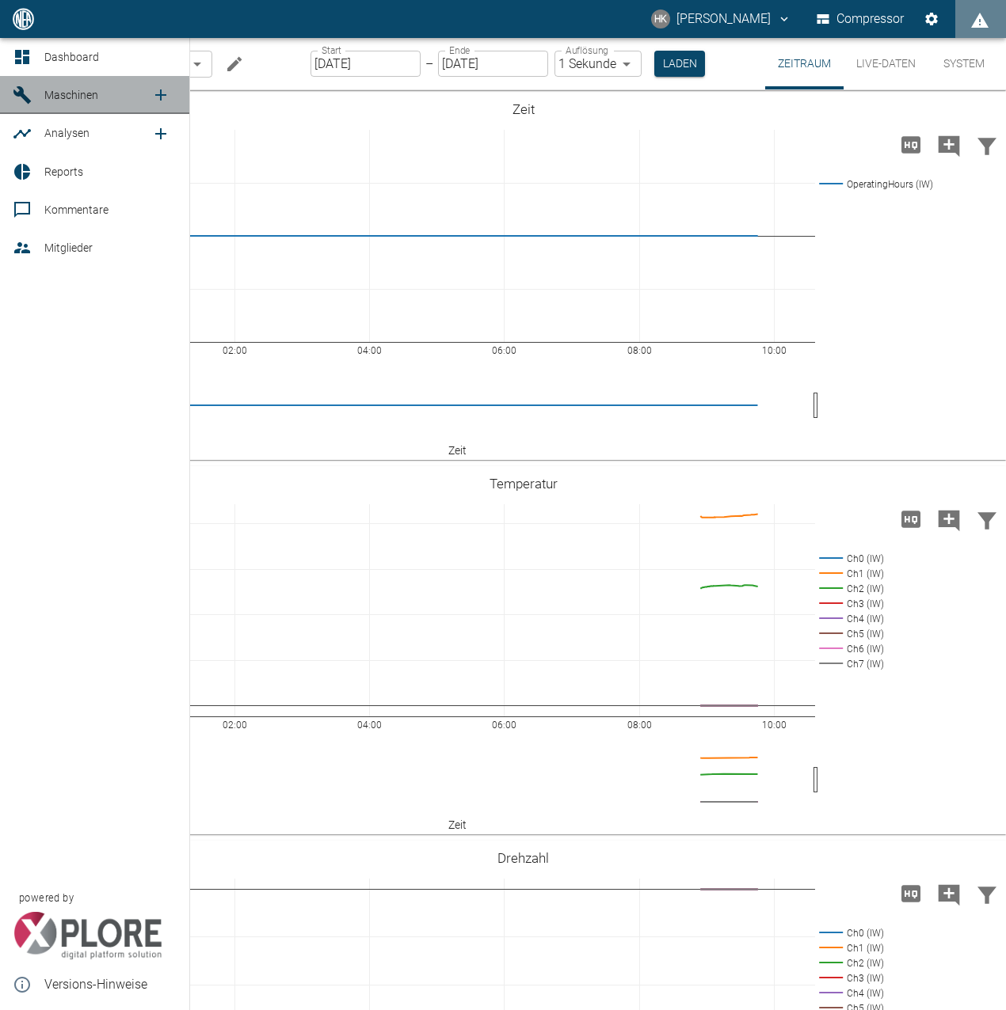
click at [29, 91] on icon at bounding box center [22, 95] width 19 height 19
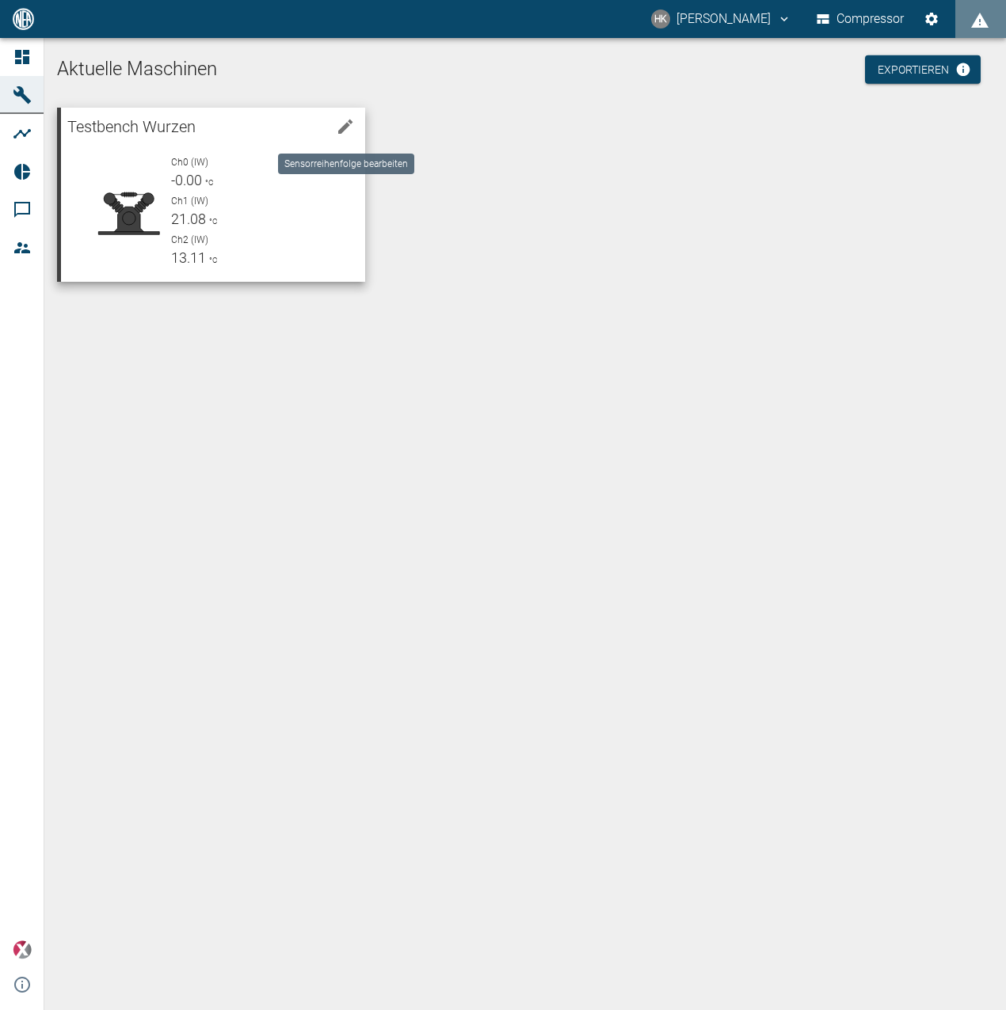
click at [347, 124] on icon "edit machine" at bounding box center [345, 127] width 14 height 14
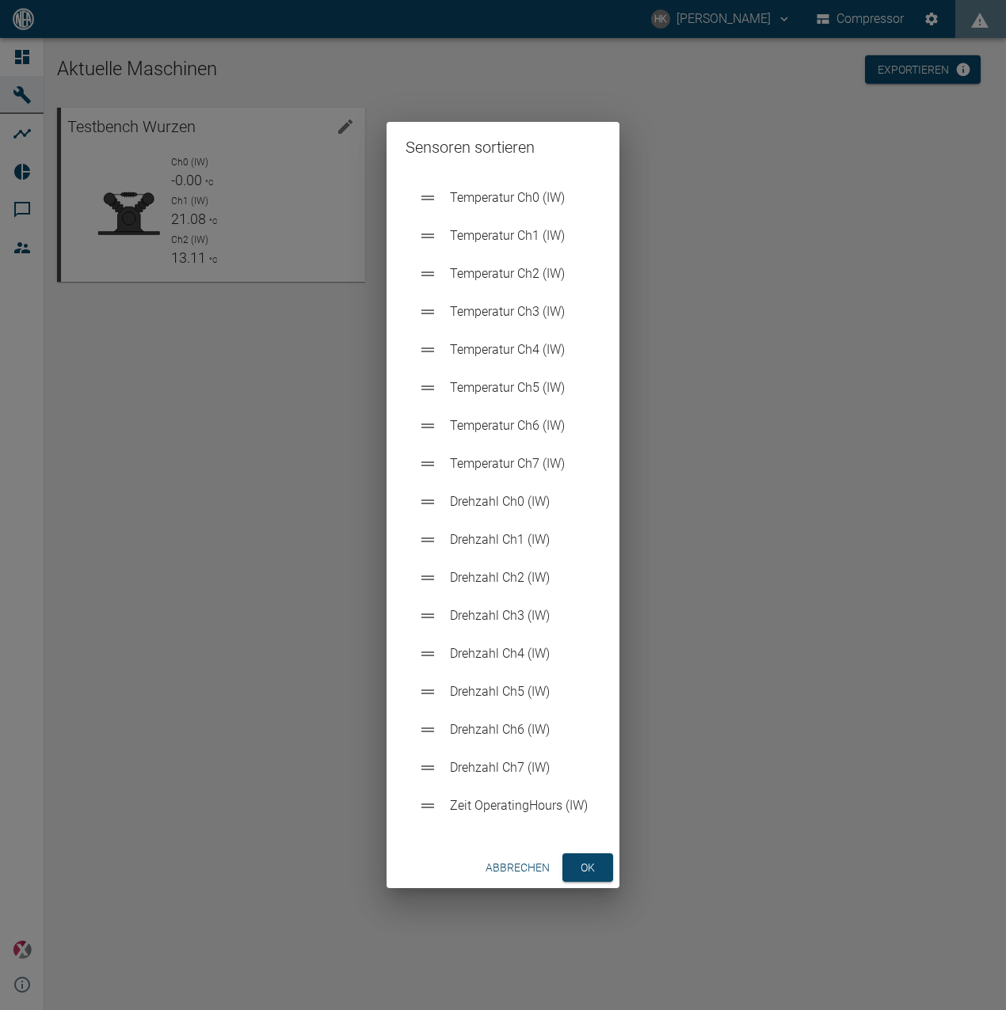
click at [506, 202] on span "Temperatur Ch0 (IW)" at bounding box center [519, 197] width 138 height 19
drag, startPoint x: 432, startPoint y: 809, endPoint x: 428, endPoint y: 195, distance: 614.5
click at [429, 193] on ul "Temperatur Ch0 (IW) Temperatur Ch1 (IW) Temperatur Ch2 (IW) Temperatur Ch3 (IW)…" at bounding box center [502, 502] width 195 height 659
click at [586, 856] on button "ok" at bounding box center [587, 868] width 51 height 29
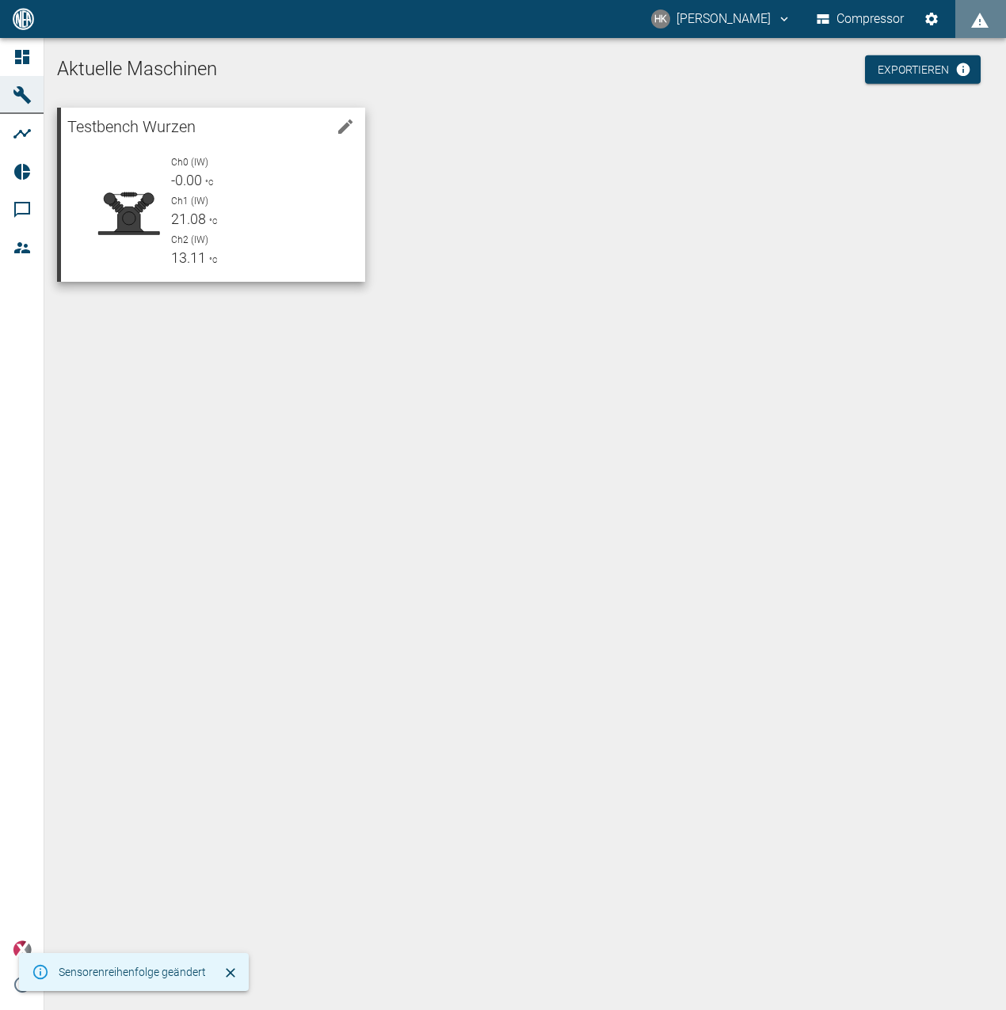
click at [184, 150] on div "Ch0 (IW) -0.00 °C Ch1 (IW) 21.08 °C Ch2 (IW) 13.11 °C" at bounding box center [255, 206] width 194 height 127
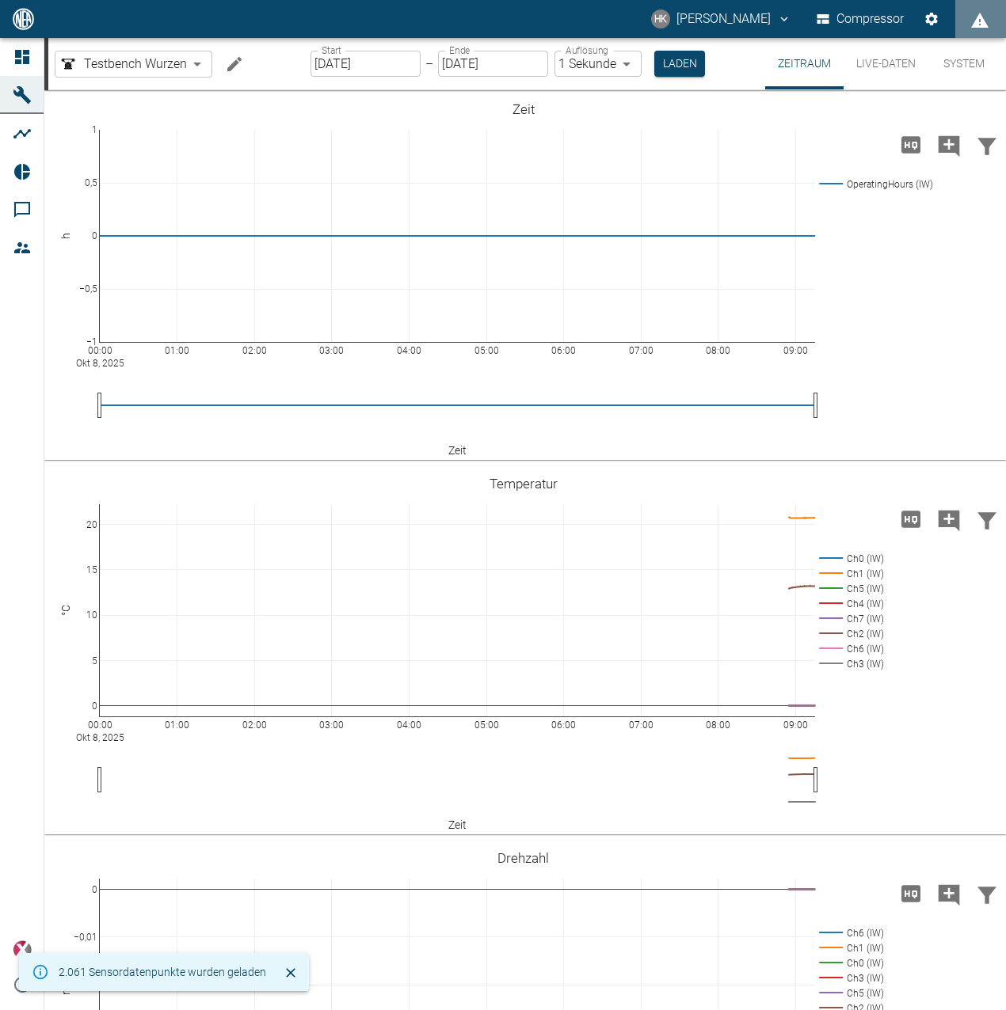
click at [238, 69] on icon "Machine bearbeiten" at bounding box center [234, 64] width 19 height 19
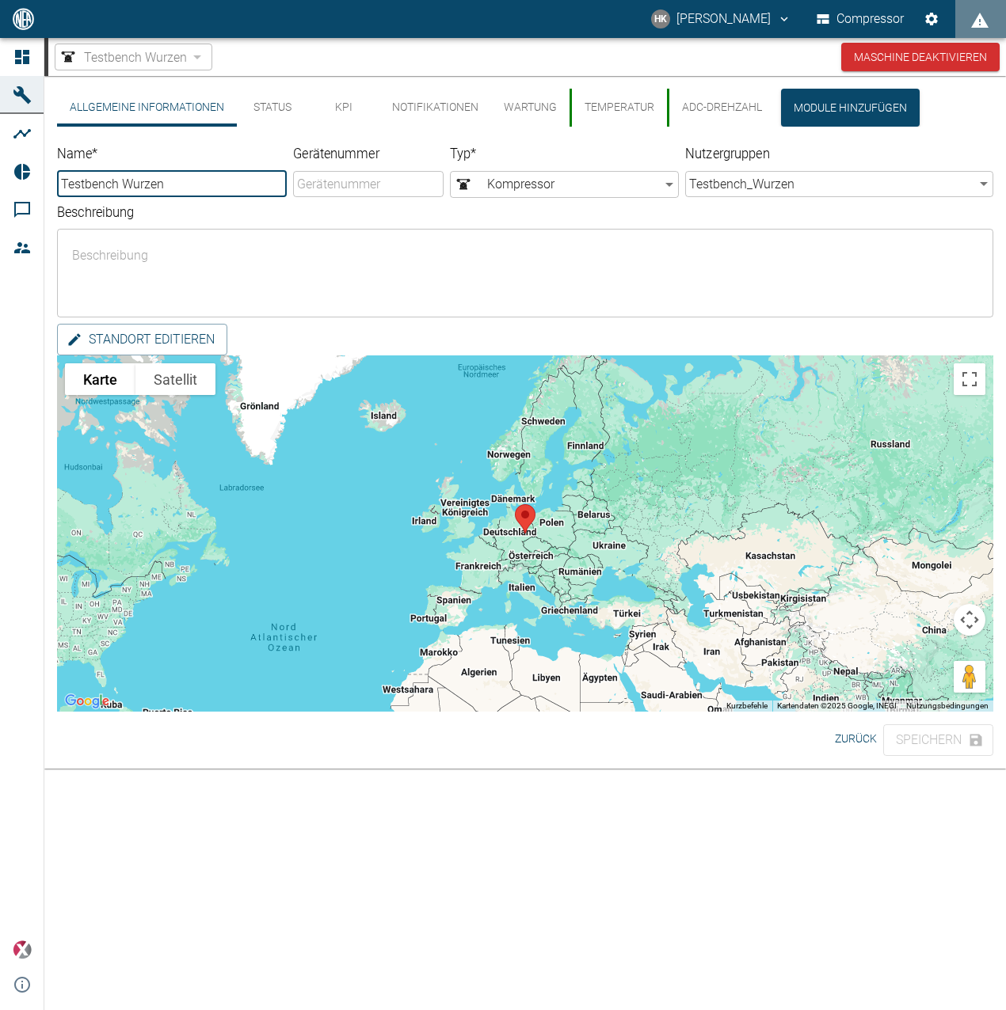
click at [507, 254] on textarea "Beschreibung" at bounding box center [525, 273] width 914 height 63
click at [285, 106] on button "Status" at bounding box center [272, 108] width 71 height 38
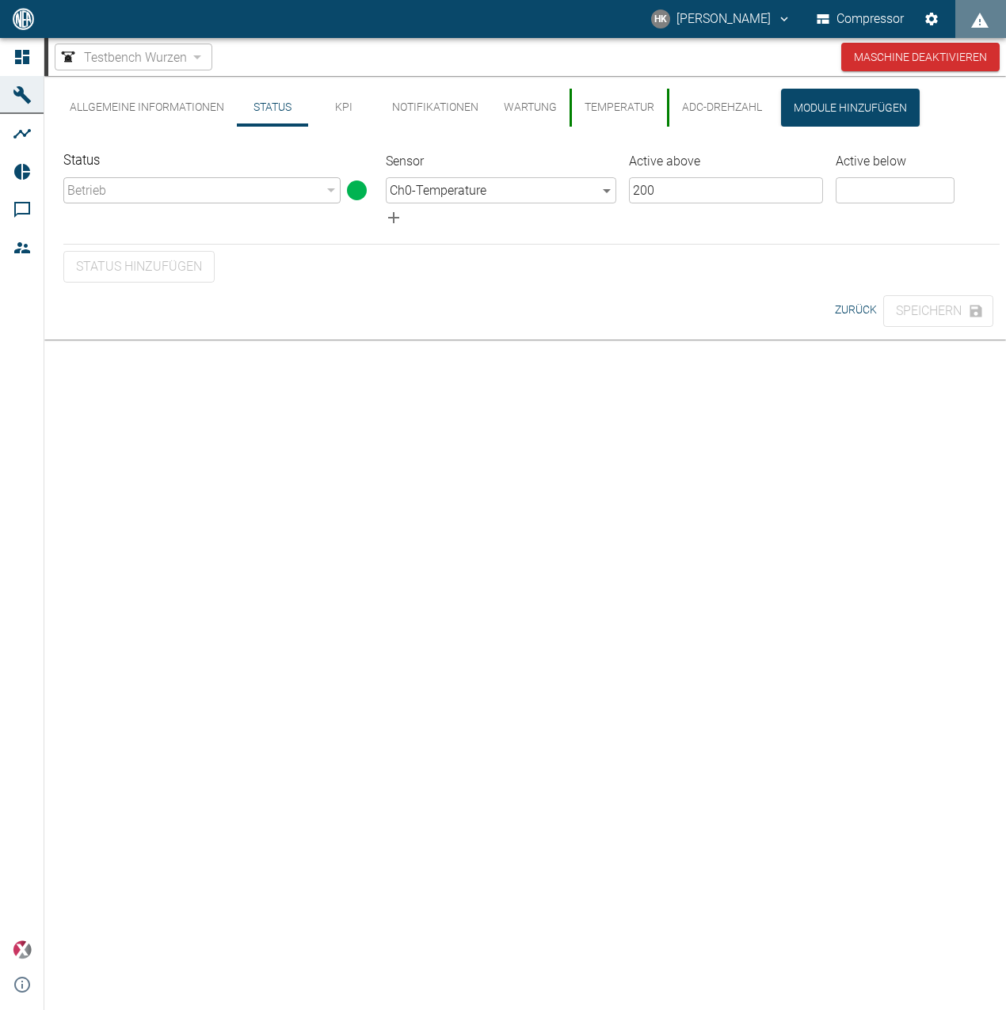
click at [539, 192] on body "HK [PERSON_NAME] Compressor Dashboard Maschinen Analysen Reports Kommentare Mit…" at bounding box center [503, 505] width 1006 height 1010
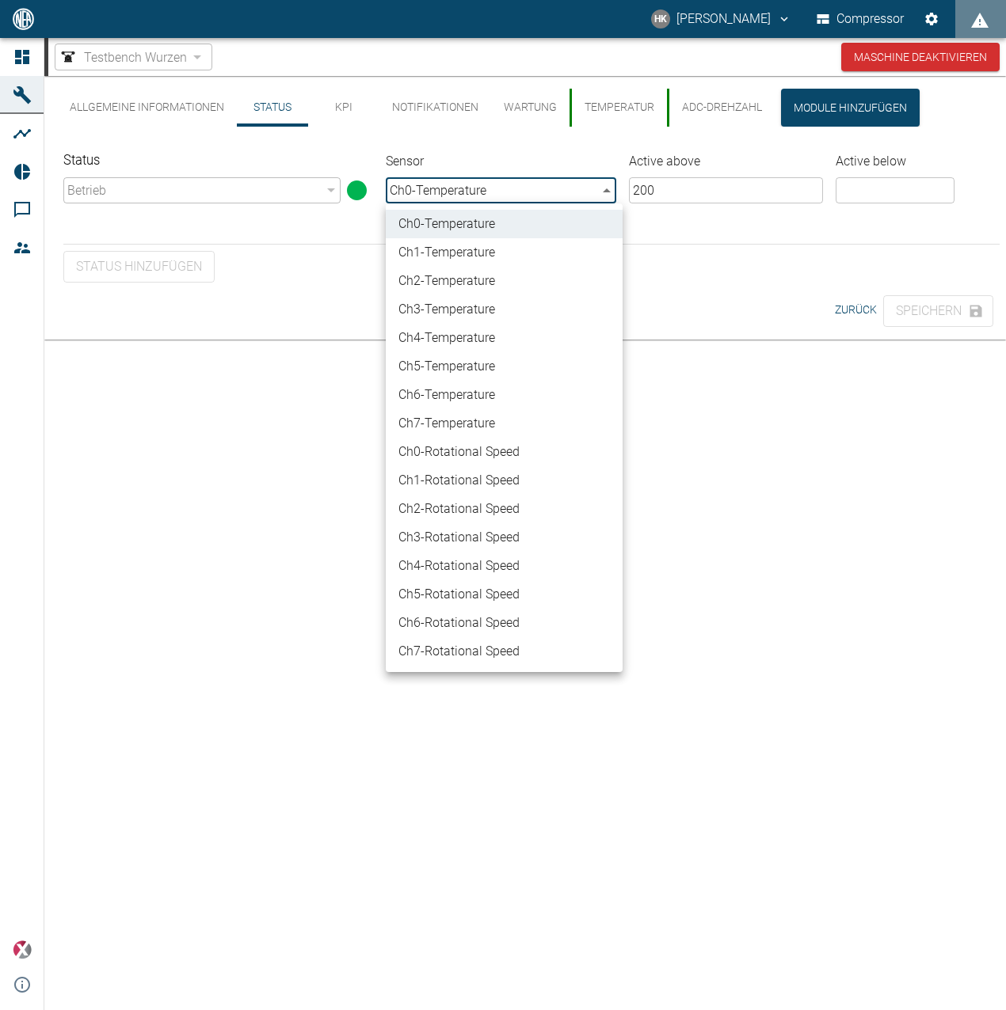
click at [539, 192] on div at bounding box center [503, 505] width 1006 height 1010
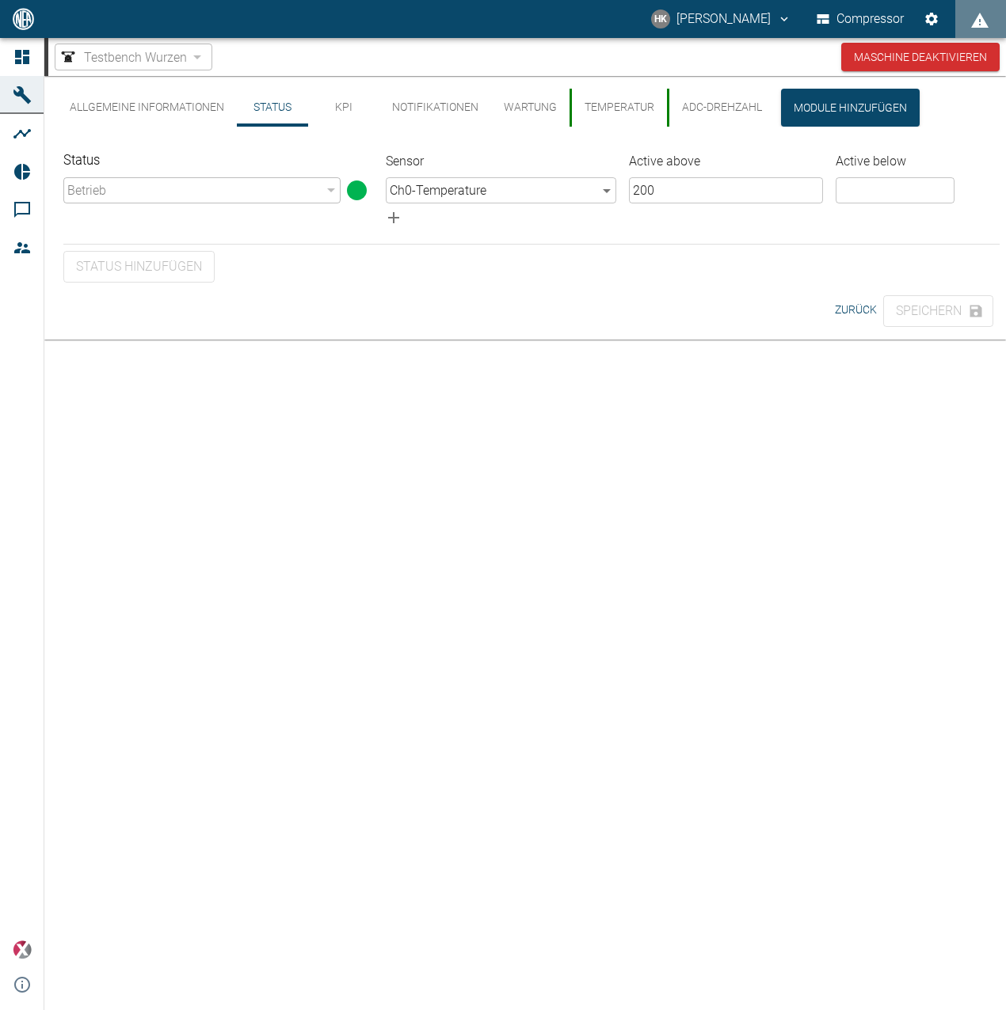
click at [287, 184] on div "Betrieb" at bounding box center [201, 190] width 277 height 26
click at [340, 112] on button "KPI" at bounding box center [343, 108] width 71 height 38
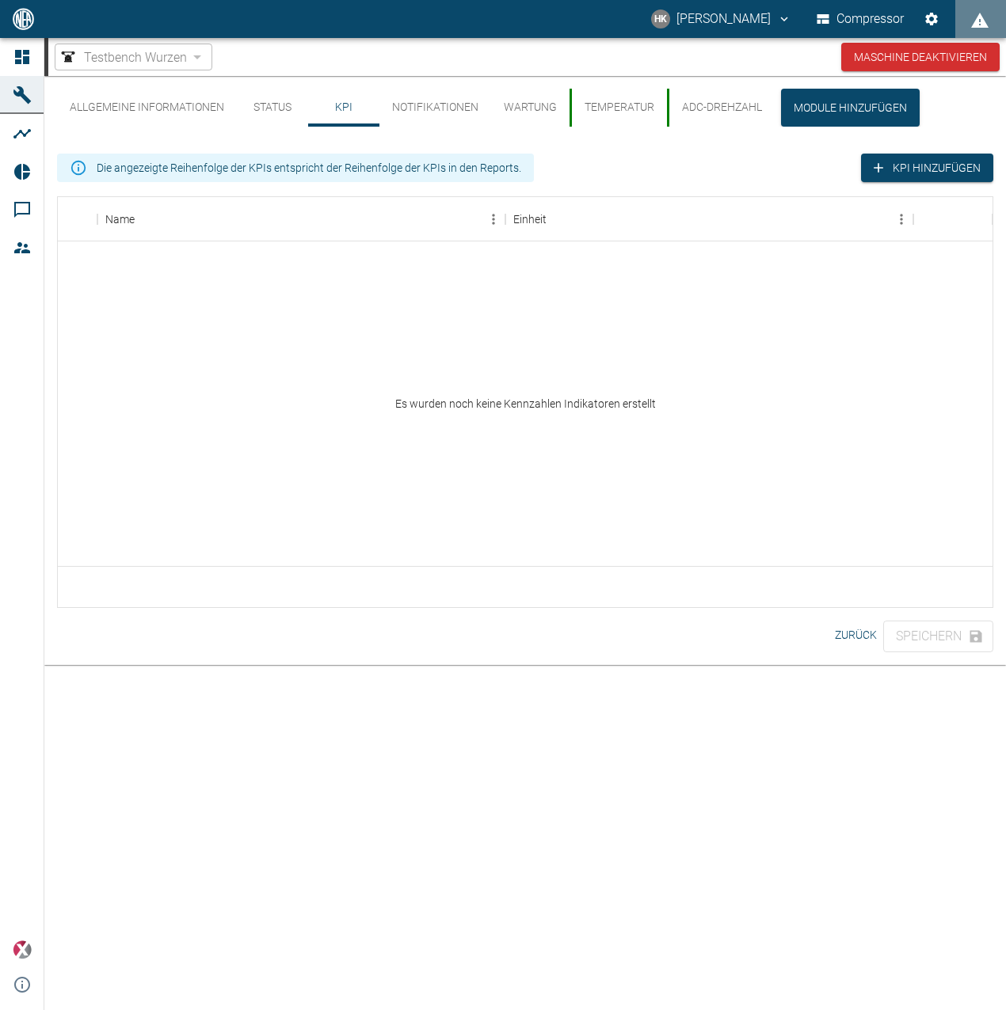
click at [447, 112] on button "Notifikationen" at bounding box center [435, 108] width 112 height 38
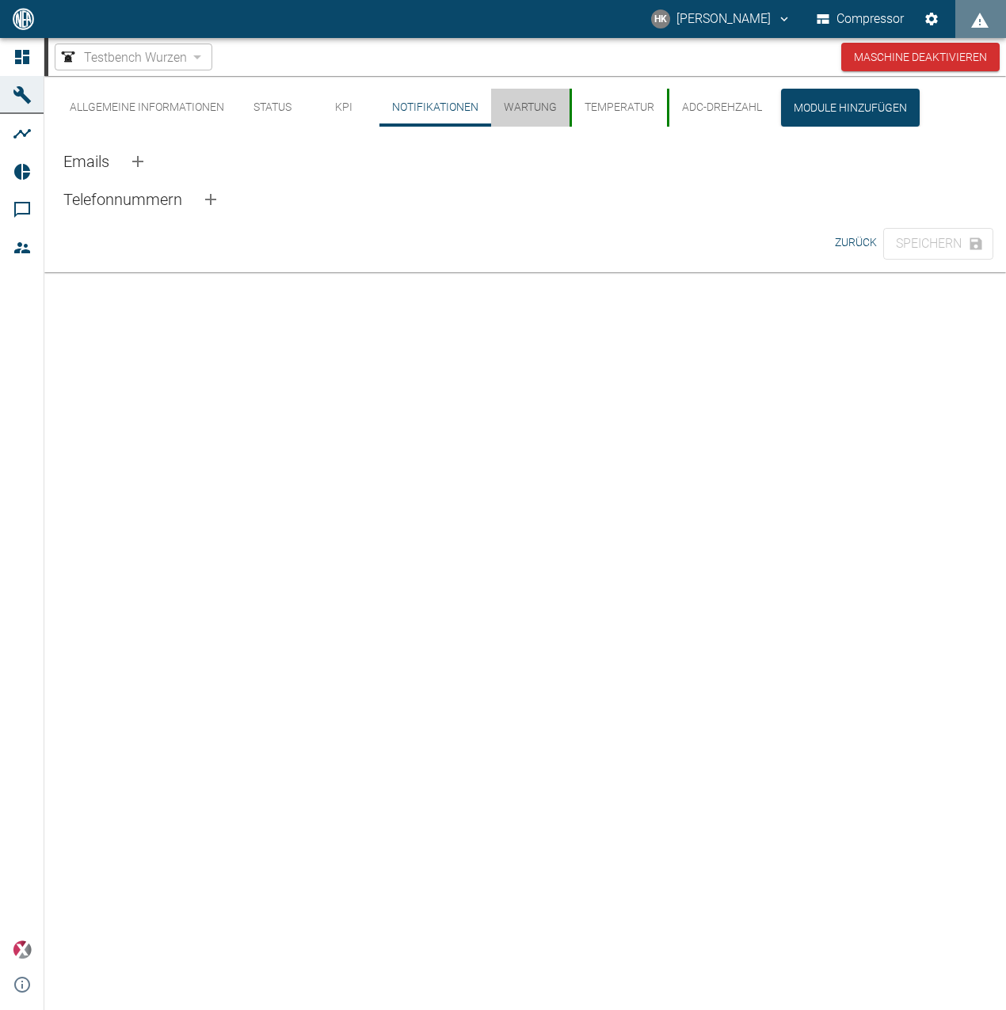
click at [558, 116] on button "Wartung" at bounding box center [530, 108] width 78 height 38
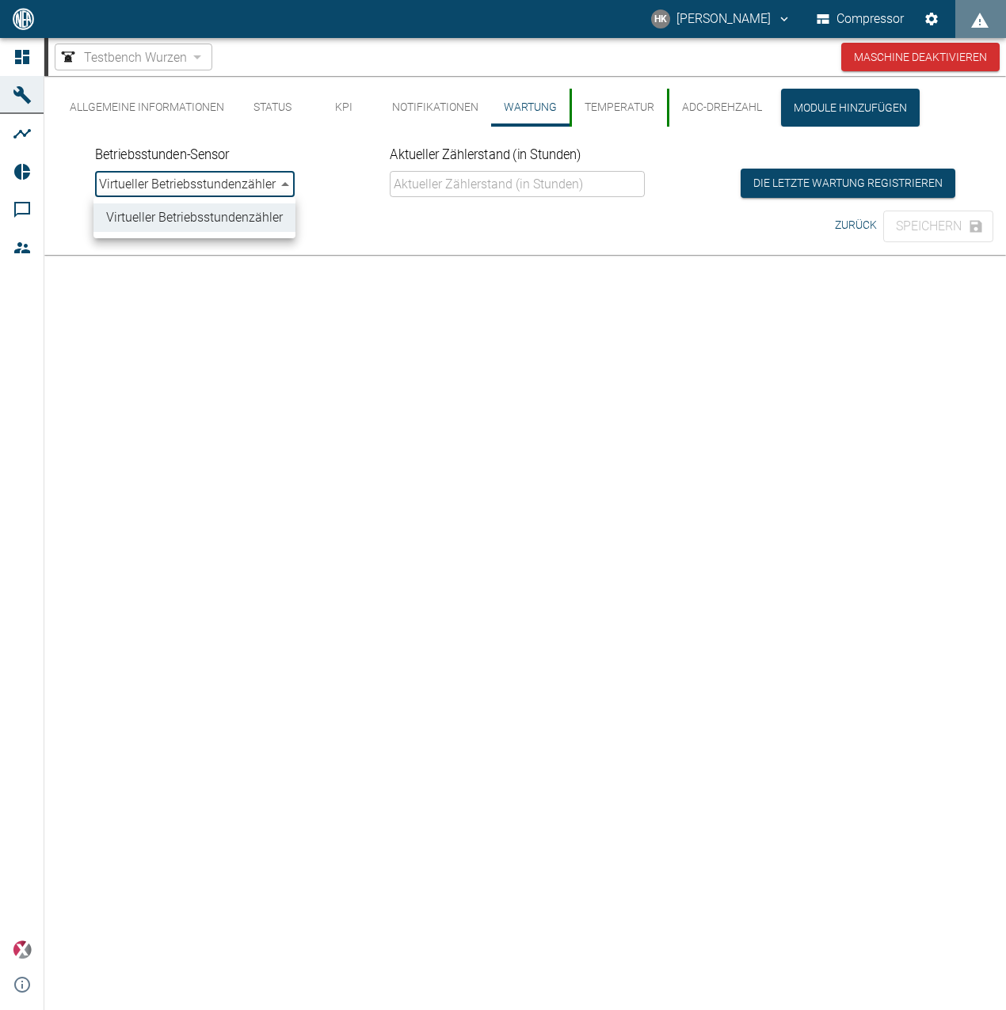
click at [184, 185] on body "HK [PERSON_NAME] Compressor Dashboard Maschinen Analysen Reports Kommentare Mit…" at bounding box center [503, 505] width 1006 height 1010
click at [215, 196] on div at bounding box center [503, 505] width 1006 height 1010
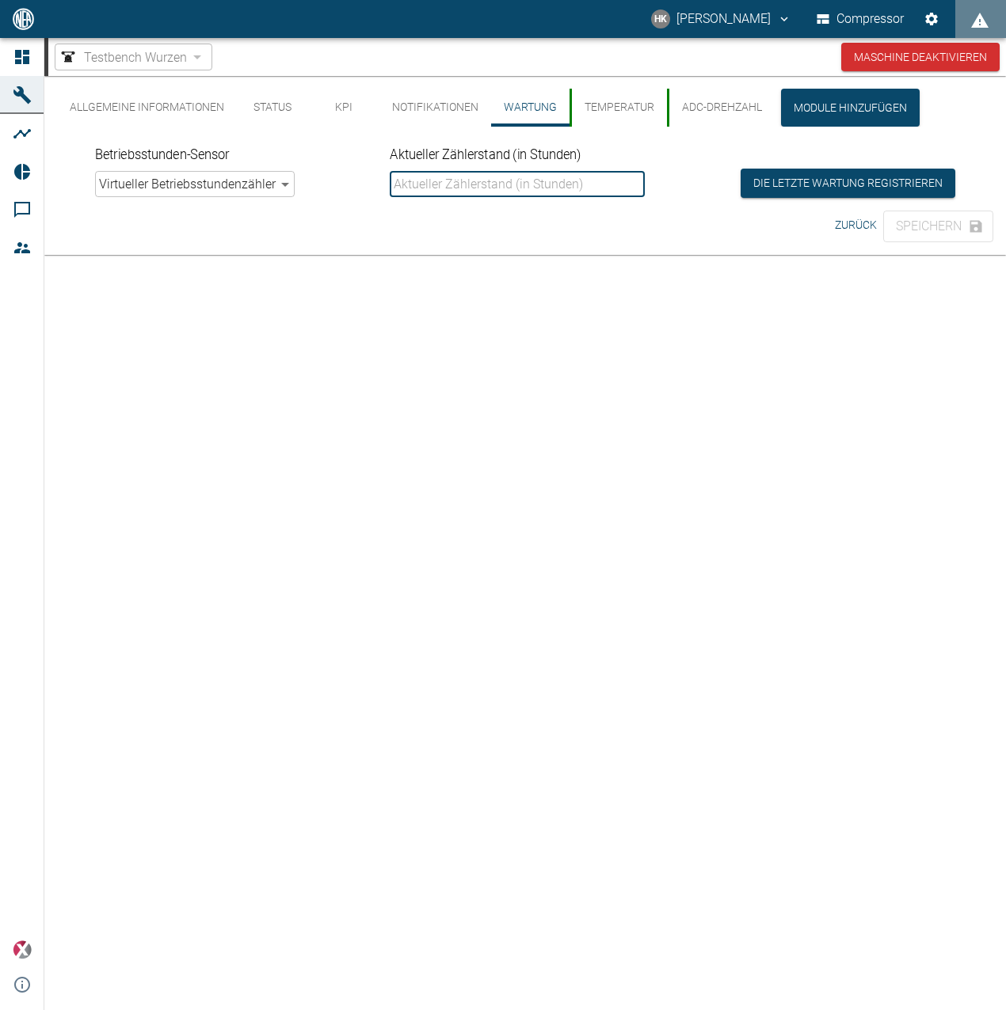
click at [430, 190] on input "Aktueller Zählerstand (in Stunden)" at bounding box center [517, 184] width 255 height 26
click at [636, 101] on button "Temperatur" at bounding box center [617, 108] width 97 height 38
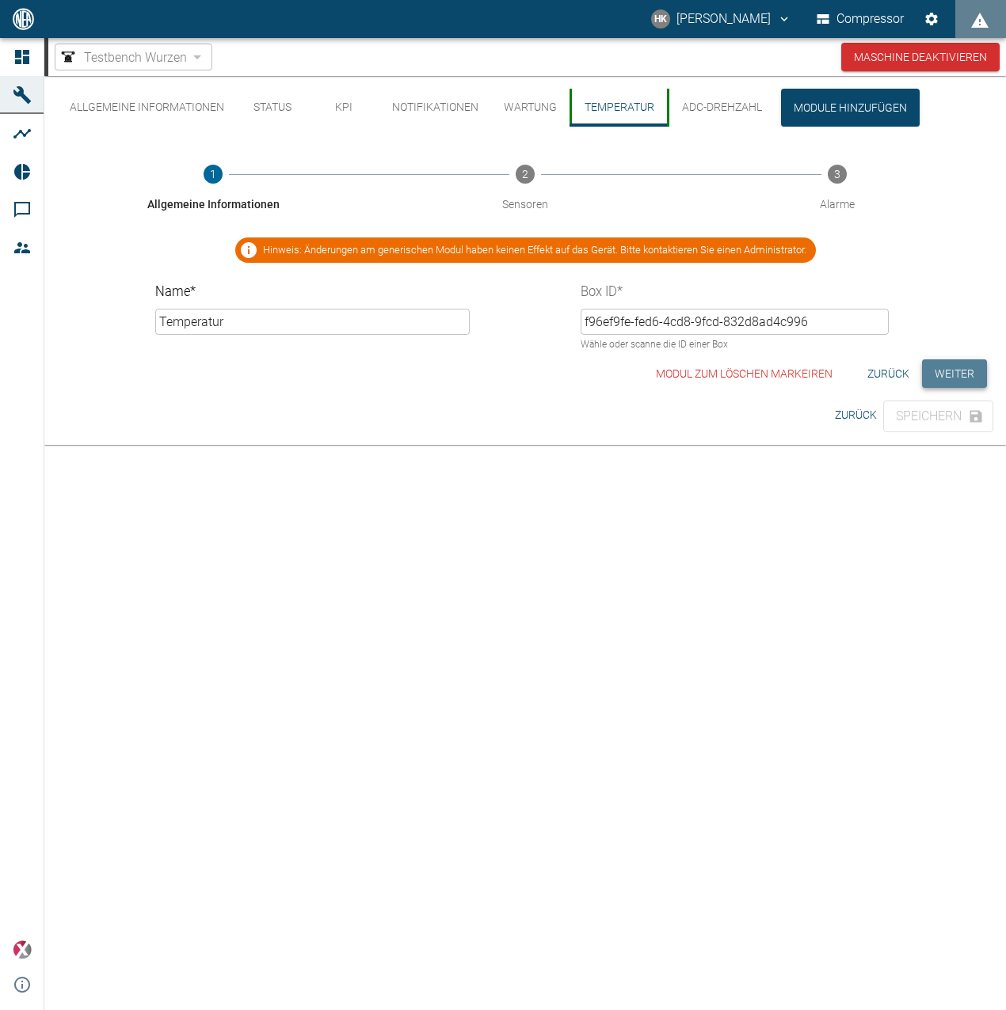
click at [957, 377] on button "Weiter" at bounding box center [954, 373] width 65 height 29
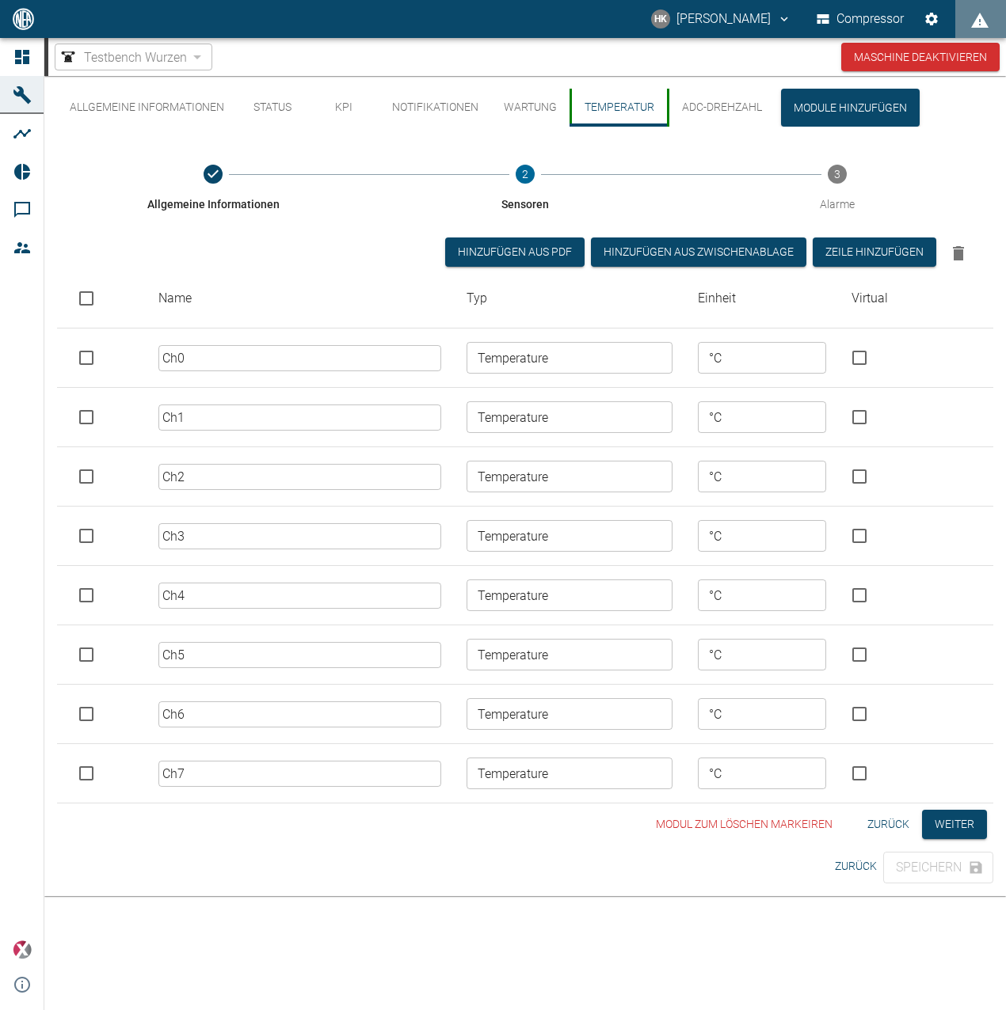
click at [342, 359] on input "Ch0" at bounding box center [299, 358] width 283 height 26
drag, startPoint x: 363, startPoint y: 359, endPoint x: 346, endPoint y: 358, distance: 17.5
click at [346, 358] on input "Ch0" at bounding box center [299, 358] width 283 height 26
click at [953, 821] on button "Weiter" at bounding box center [954, 824] width 65 height 29
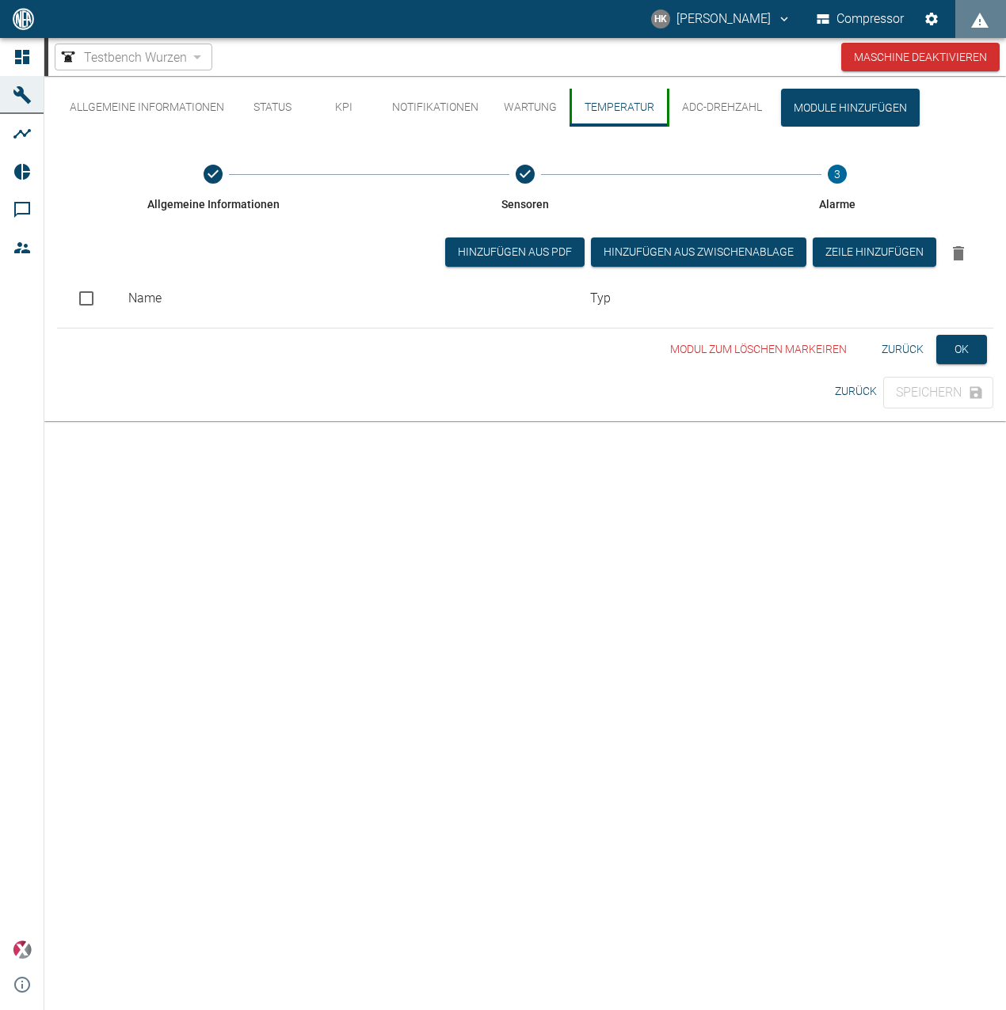
click at [704, 95] on button "ADC-Drehzahl" at bounding box center [721, 108] width 108 height 38
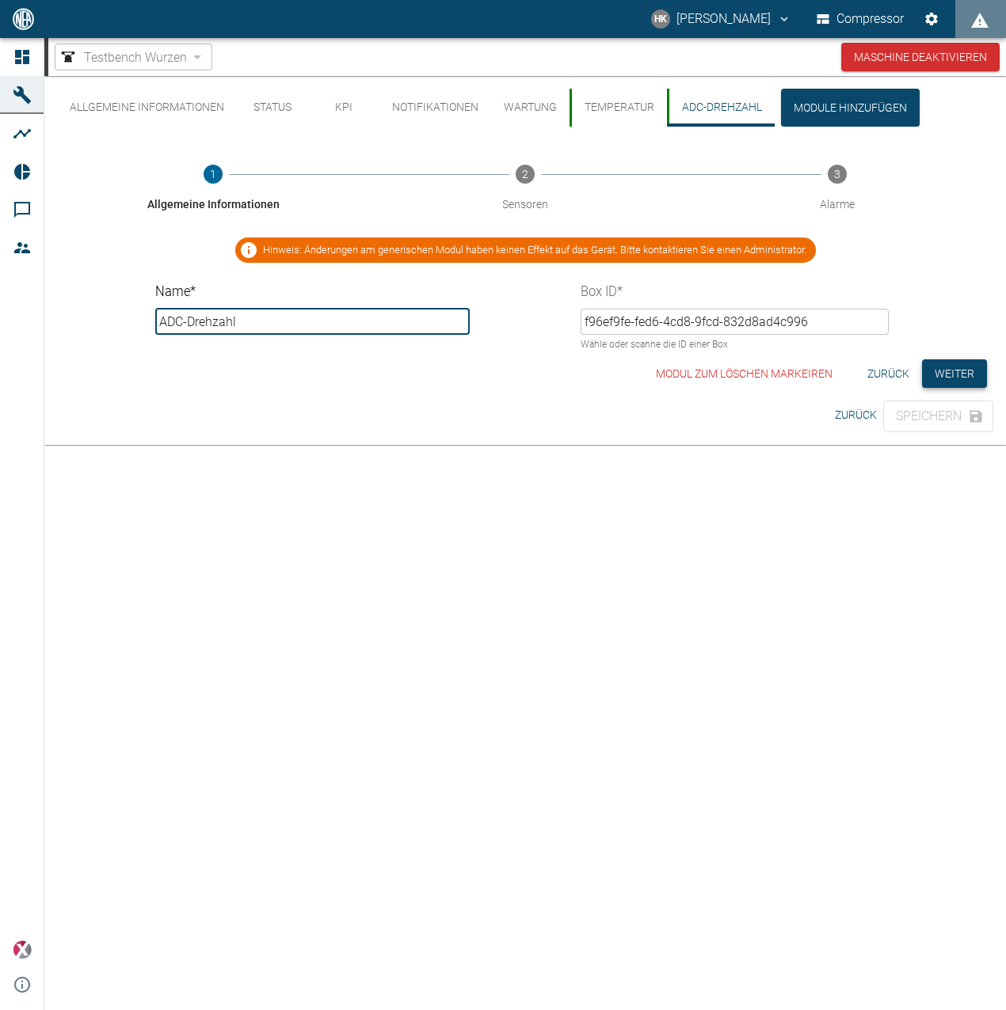
click at [951, 377] on button "Weiter" at bounding box center [954, 373] width 65 height 29
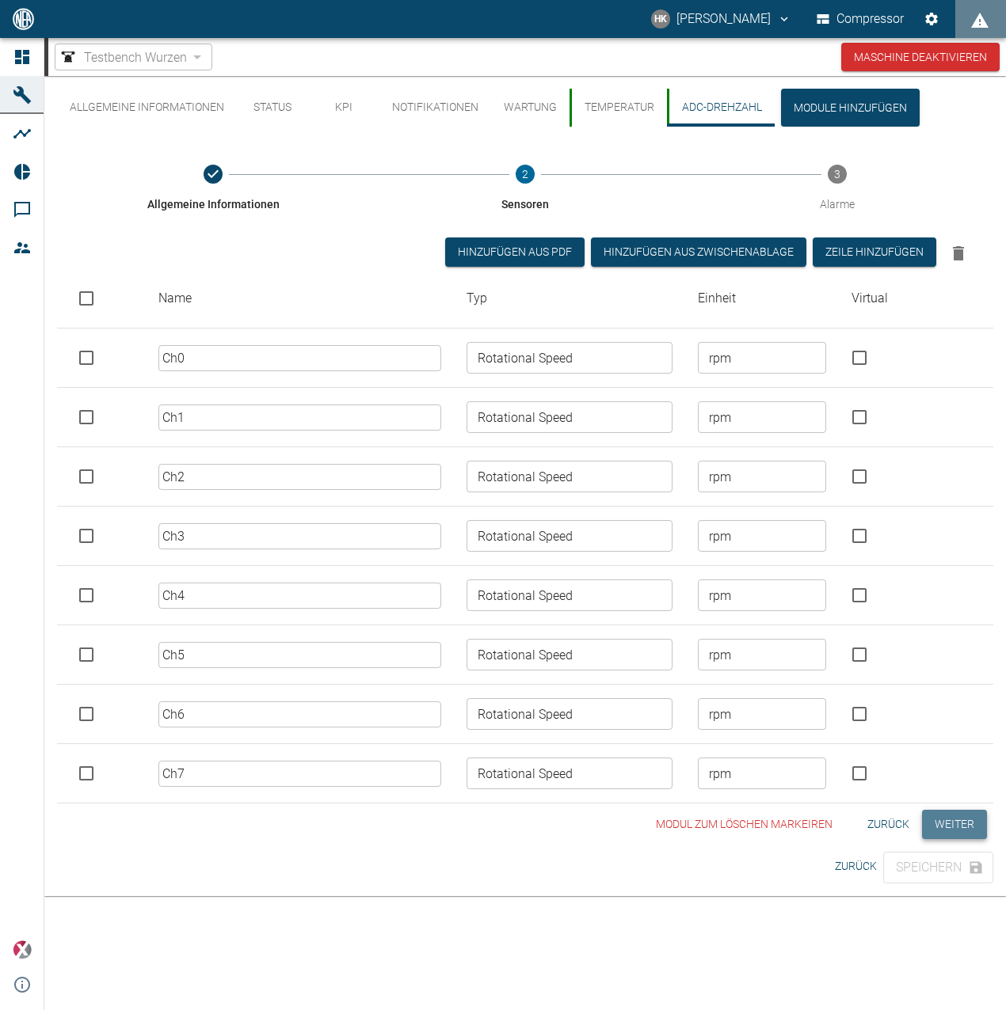
click at [954, 824] on button "Weiter" at bounding box center [954, 824] width 65 height 29
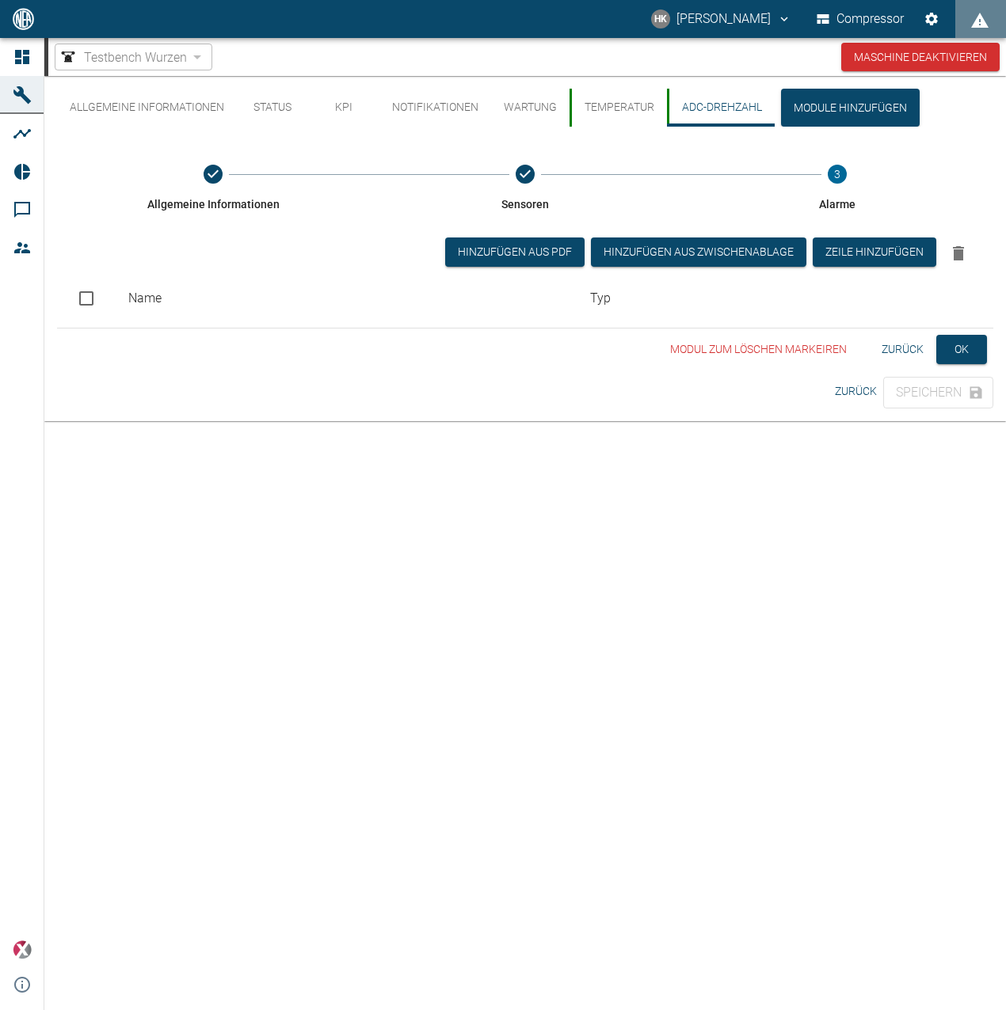
click at [142, 59] on span "Testbench Wurzen" at bounding box center [135, 57] width 103 height 18
click at [137, 105] on button "Allgemeine Informationen" at bounding box center [147, 108] width 180 height 38
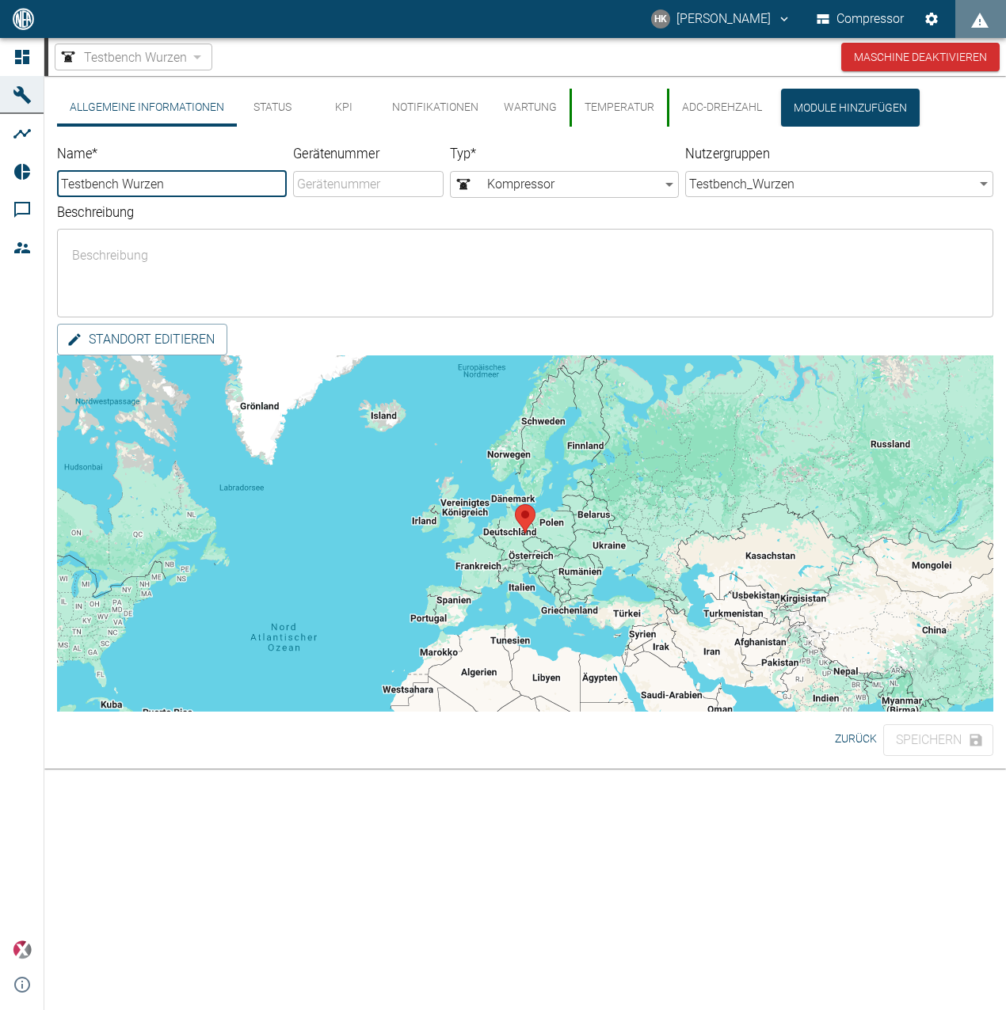
click at [408, 472] on div "Standort editieren Wenn du die Karte mit Touch-Gesten bewegen möchtest, musst d…" at bounding box center [525, 518] width 936 height 388
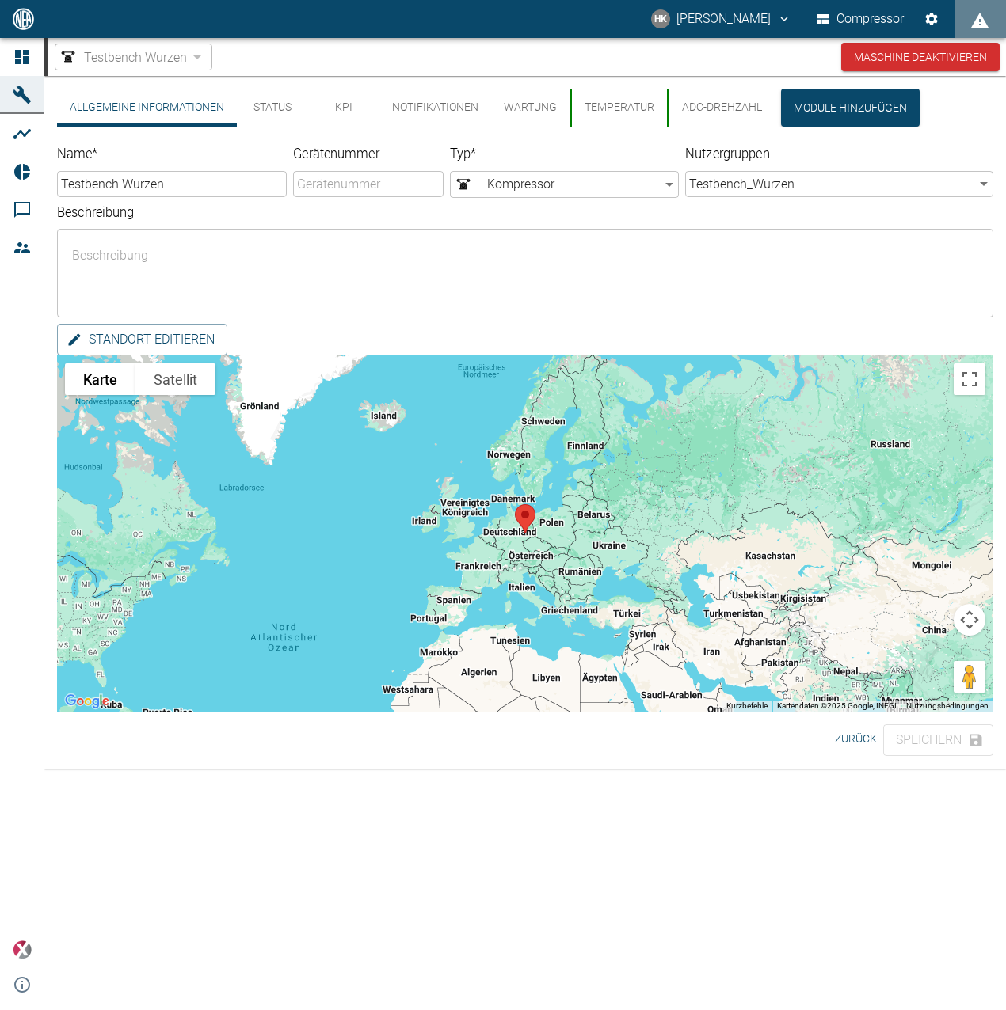
click at [351, 177] on input "Gerätenummer" at bounding box center [368, 184] width 150 height 26
type input "0815"
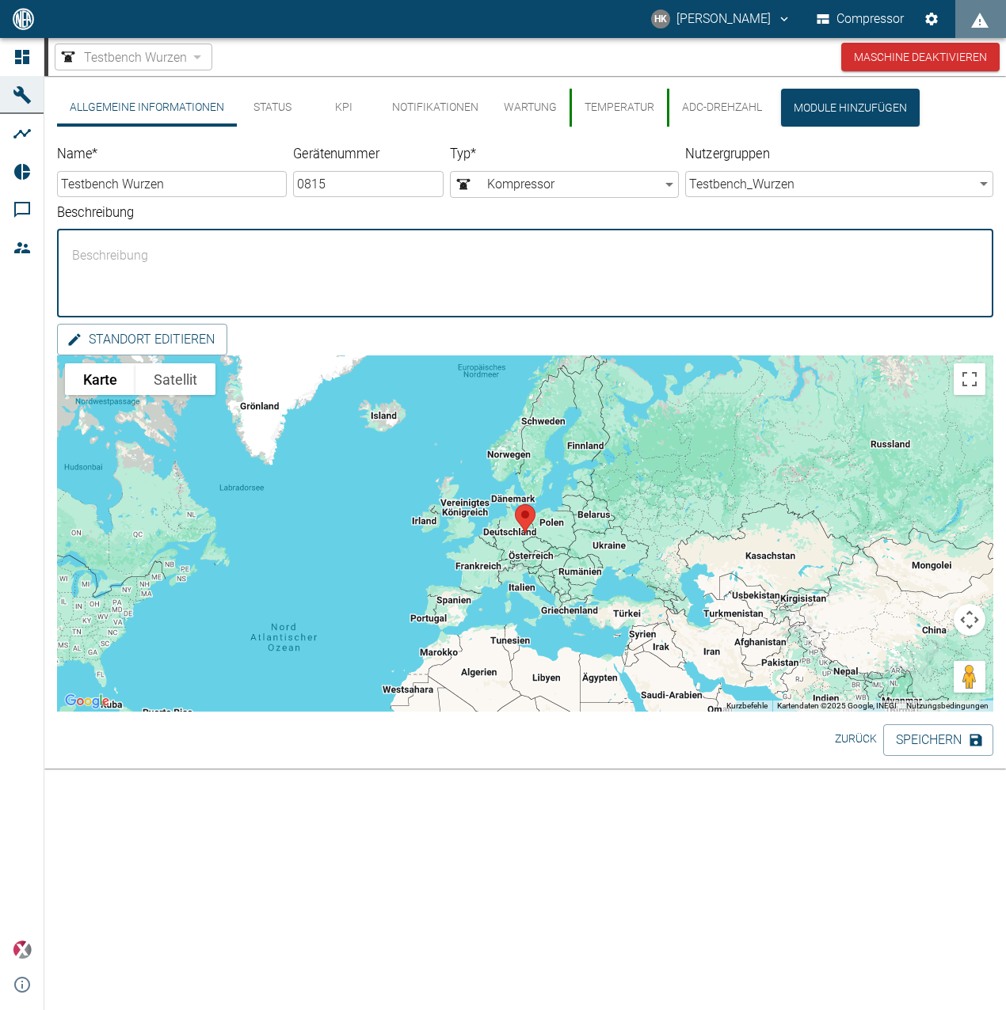
click at [504, 252] on textarea "Beschreibung" at bounding box center [525, 273] width 914 height 63
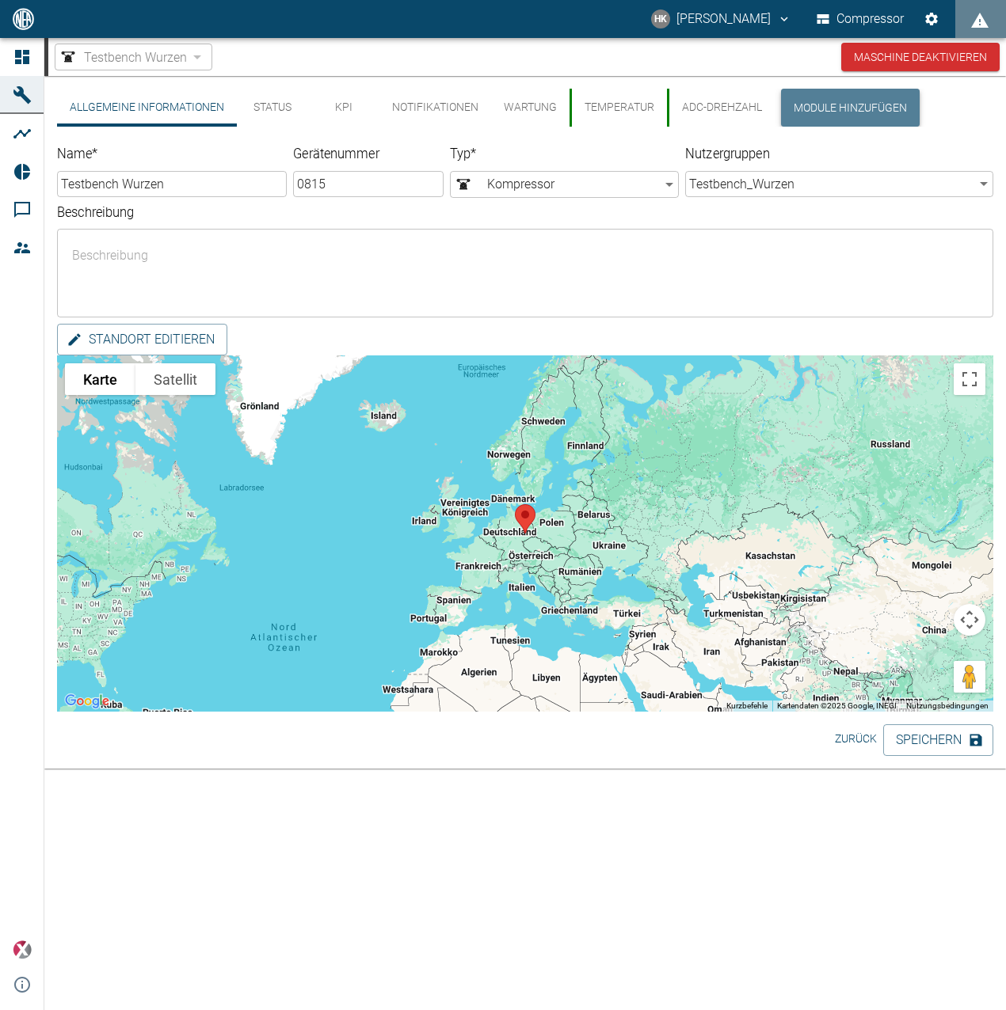
click at [854, 105] on button "Module hinzufügen" at bounding box center [850, 108] width 139 height 38
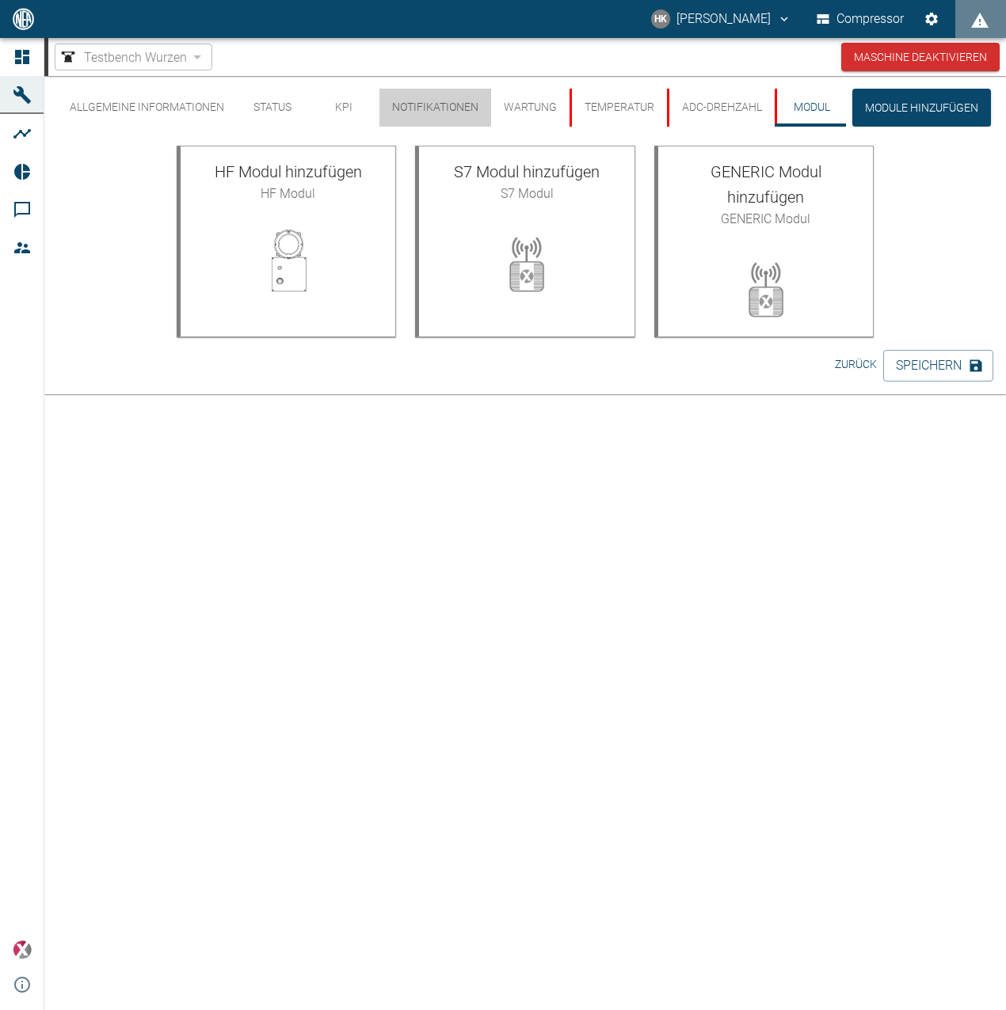
click at [482, 107] on button "Notifikationen" at bounding box center [435, 108] width 112 height 38
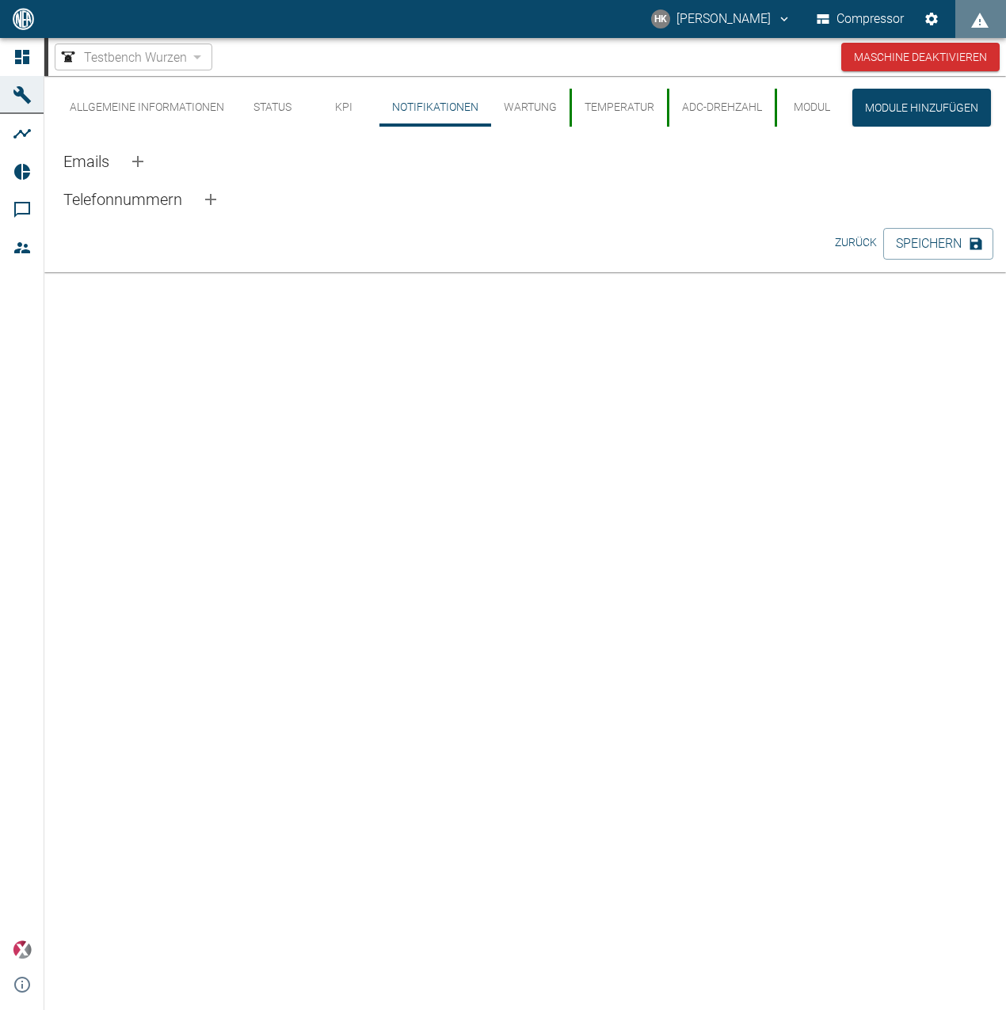
click at [548, 107] on button "Wartung" at bounding box center [530, 108] width 78 height 38
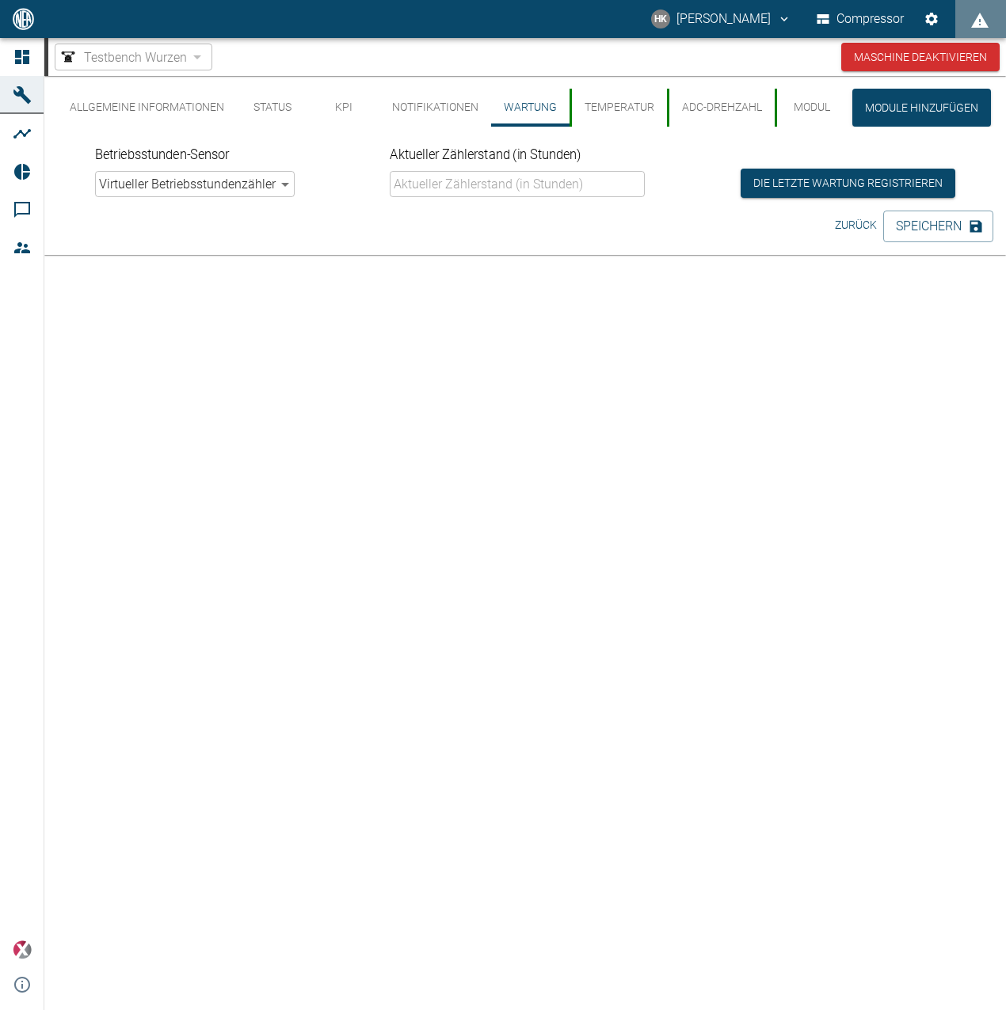
click at [276, 109] on button "Status" at bounding box center [272, 108] width 71 height 38
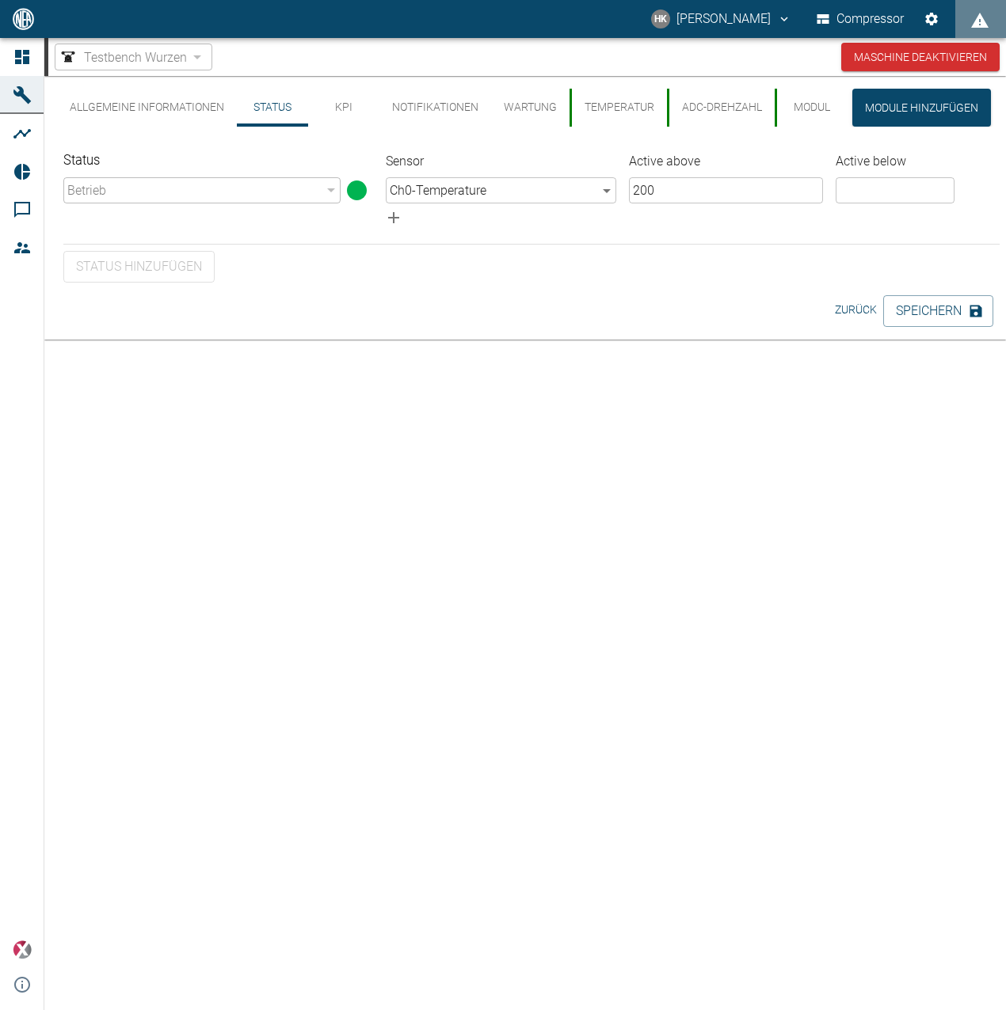
click at [320, 196] on div "Betrieb" at bounding box center [201, 190] width 277 height 26
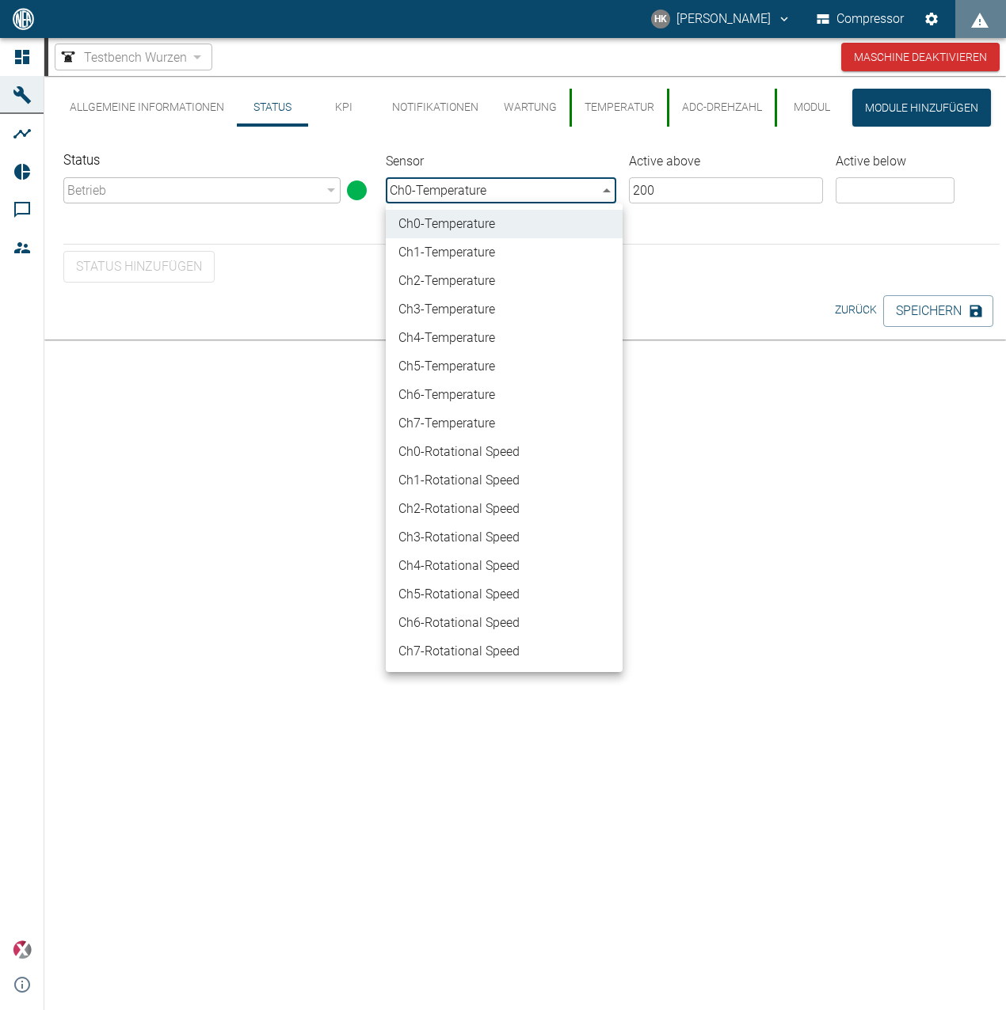
click at [469, 184] on body "HK [PERSON_NAME] Compressor Dashboard Maschinen Analysen Reports Kommentare Mit…" at bounding box center [503, 505] width 1006 height 1010
click at [484, 248] on li "Ch1 - Temperature" at bounding box center [504, 252] width 237 height 29
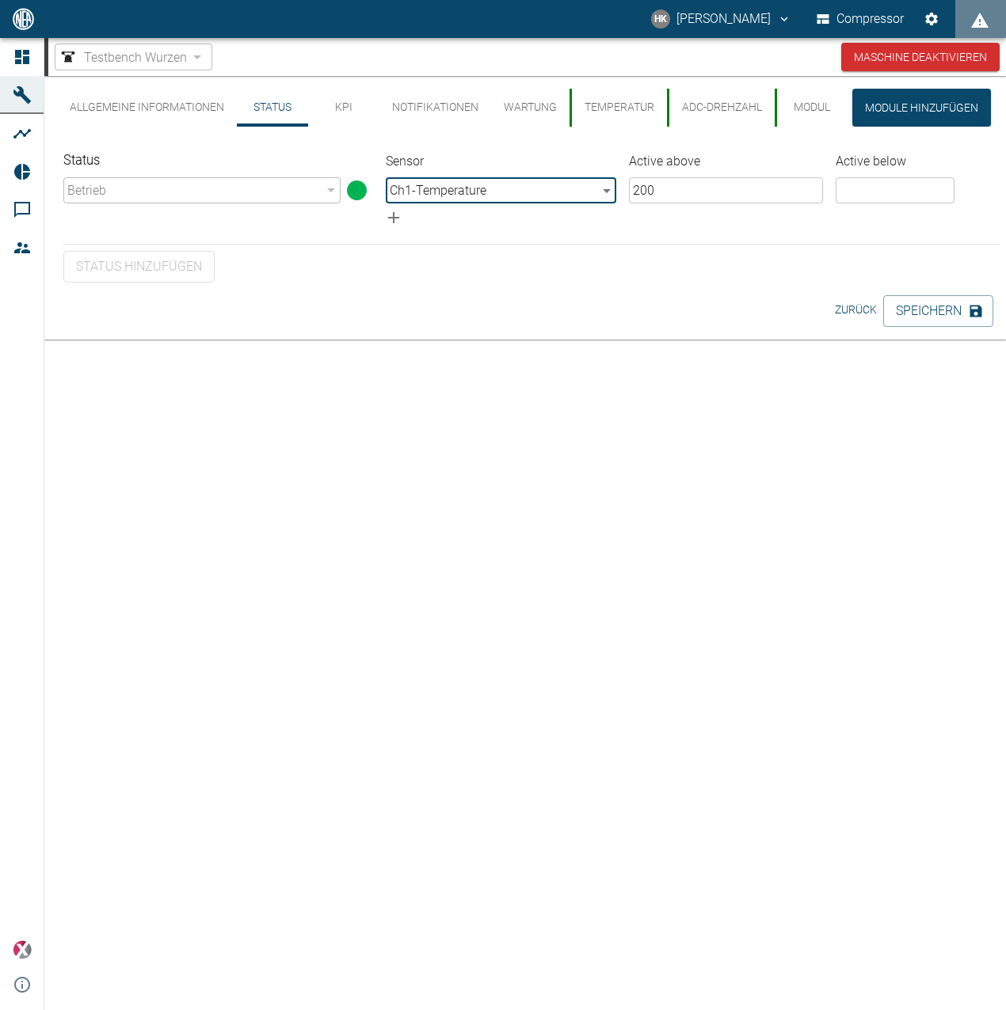
click at [509, 184] on body "HK [PERSON_NAME] Compressor Dashboard Maschinen Analysen Reports Kommentare Mit…" at bounding box center [503, 505] width 1006 height 1010
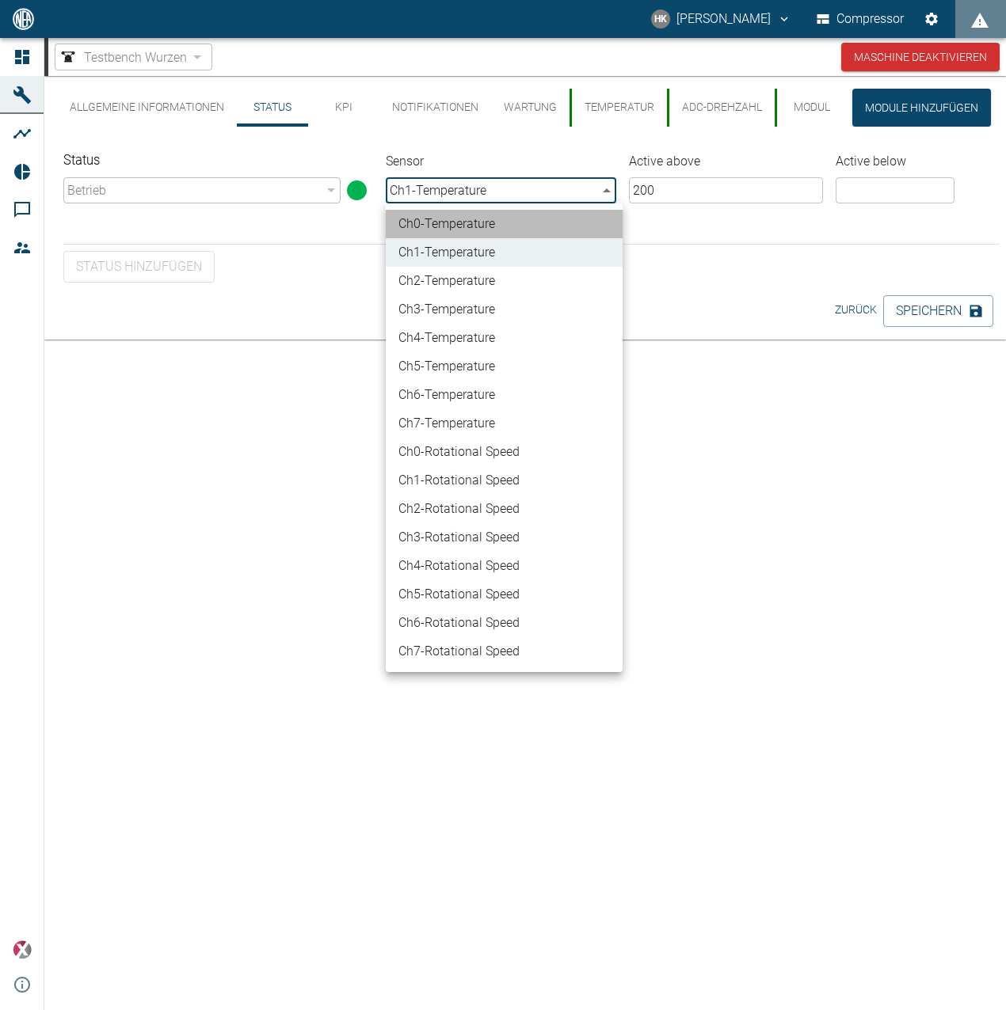
click at [496, 217] on li "Ch0 - Temperature" at bounding box center [504, 224] width 237 height 29
type input "88a07dbb-3a03-4d58-81af-ba3795615f3a"
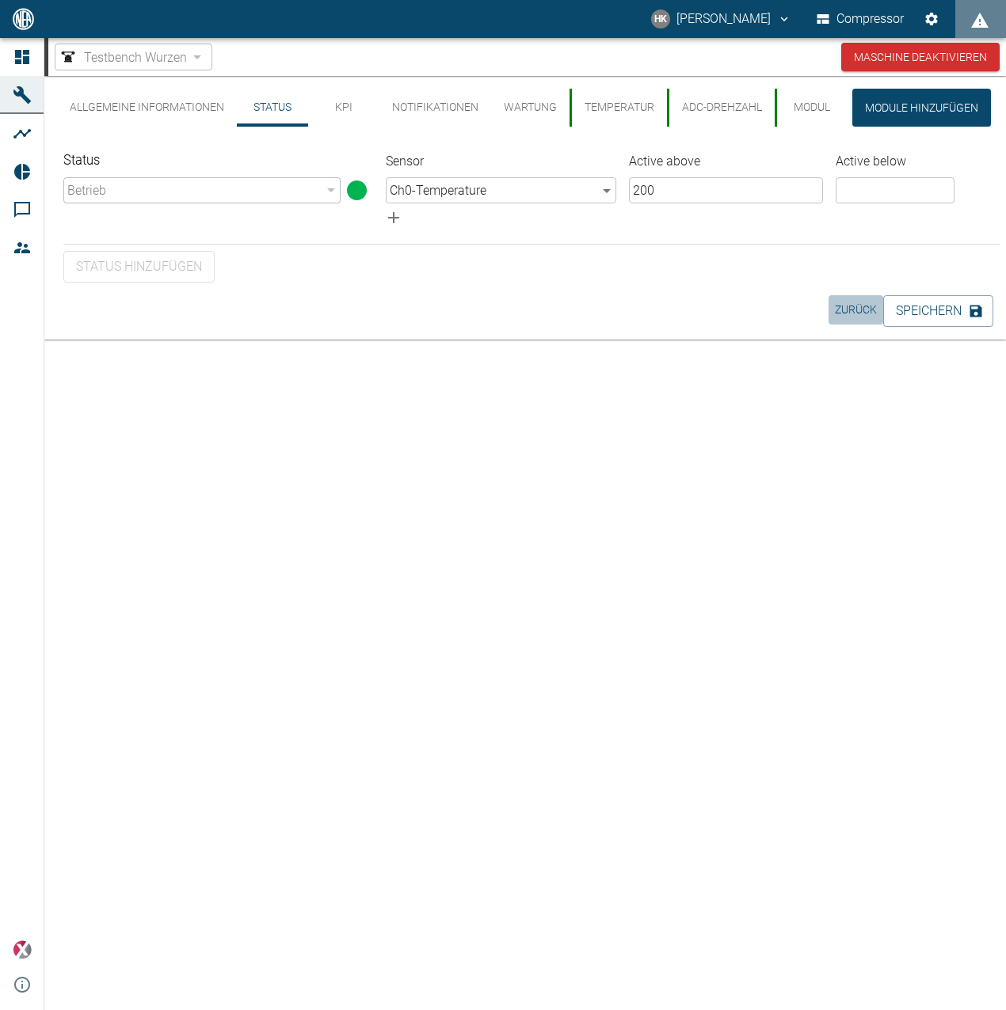
click at [853, 312] on button "Zurück" at bounding box center [855, 309] width 55 height 29
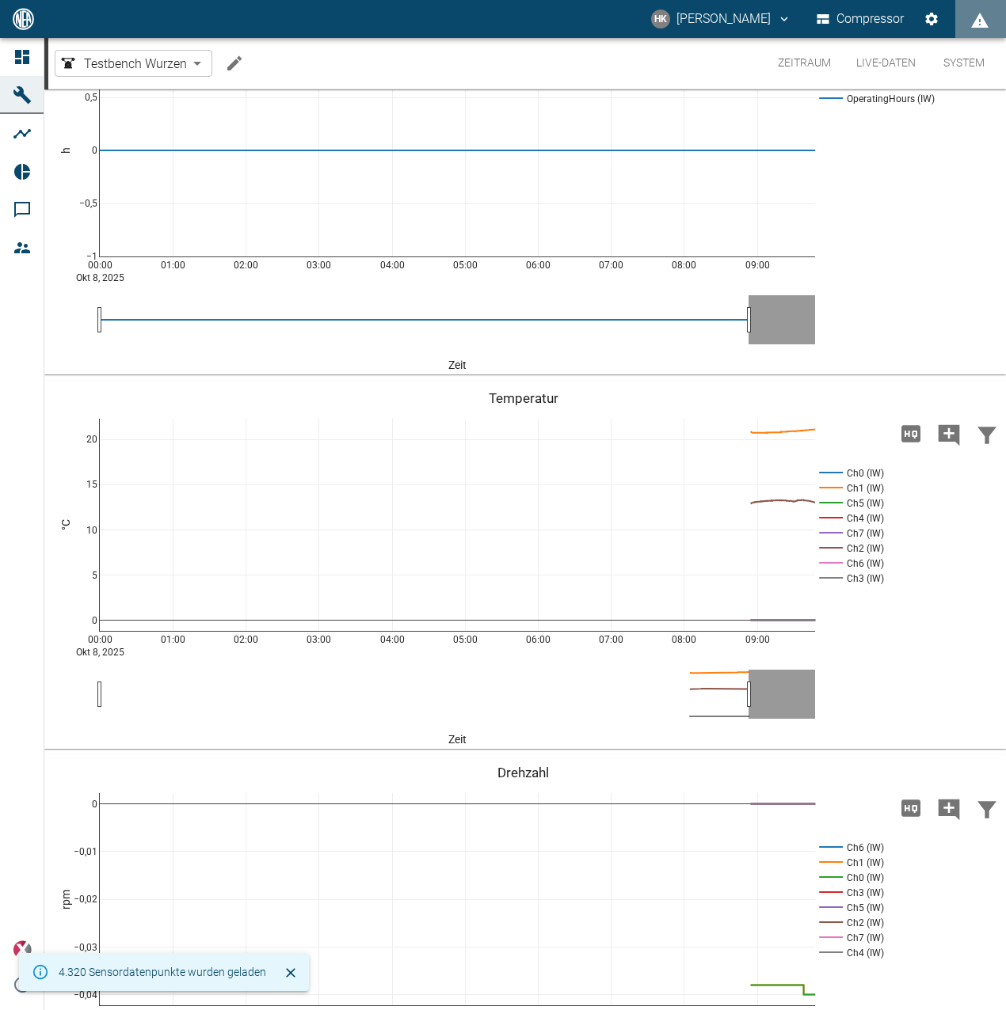
scroll to position [204, 0]
